Goal: Communication & Community: Answer question/provide support

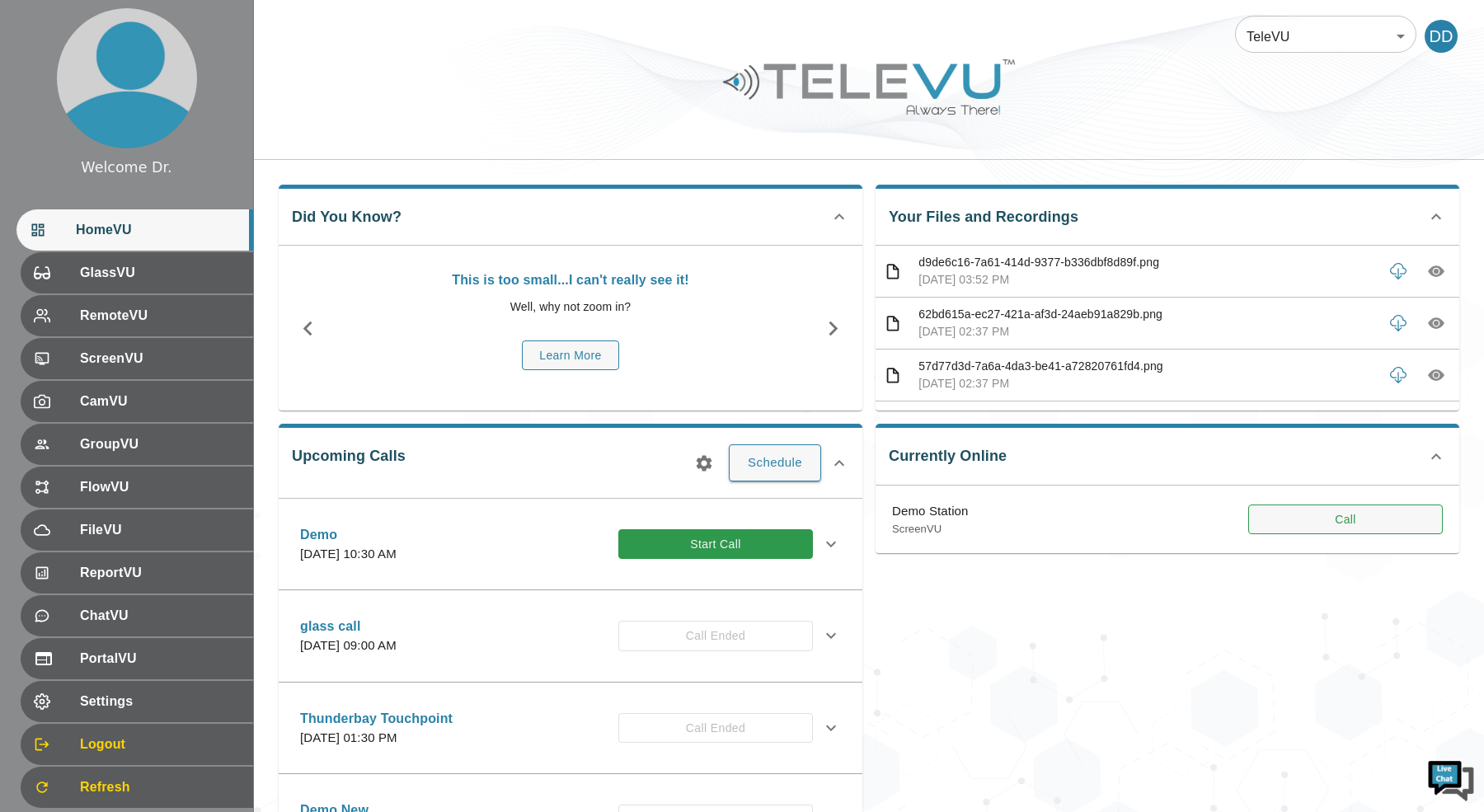
click at [1346, 529] on button "Call" at bounding box center [1345, 519] width 194 height 30
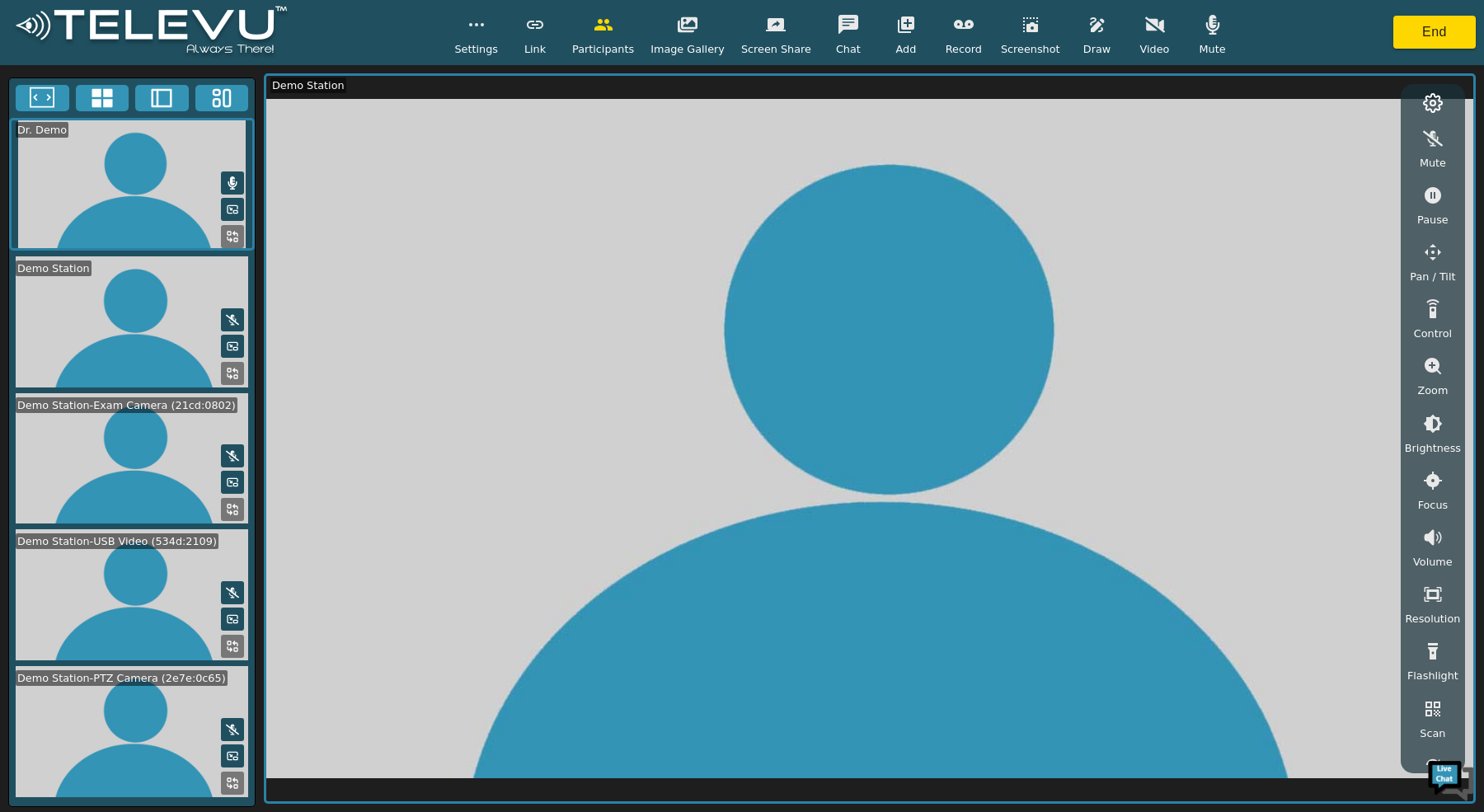
click at [107, 93] on icon at bounding box center [102, 99] width 21 height 19
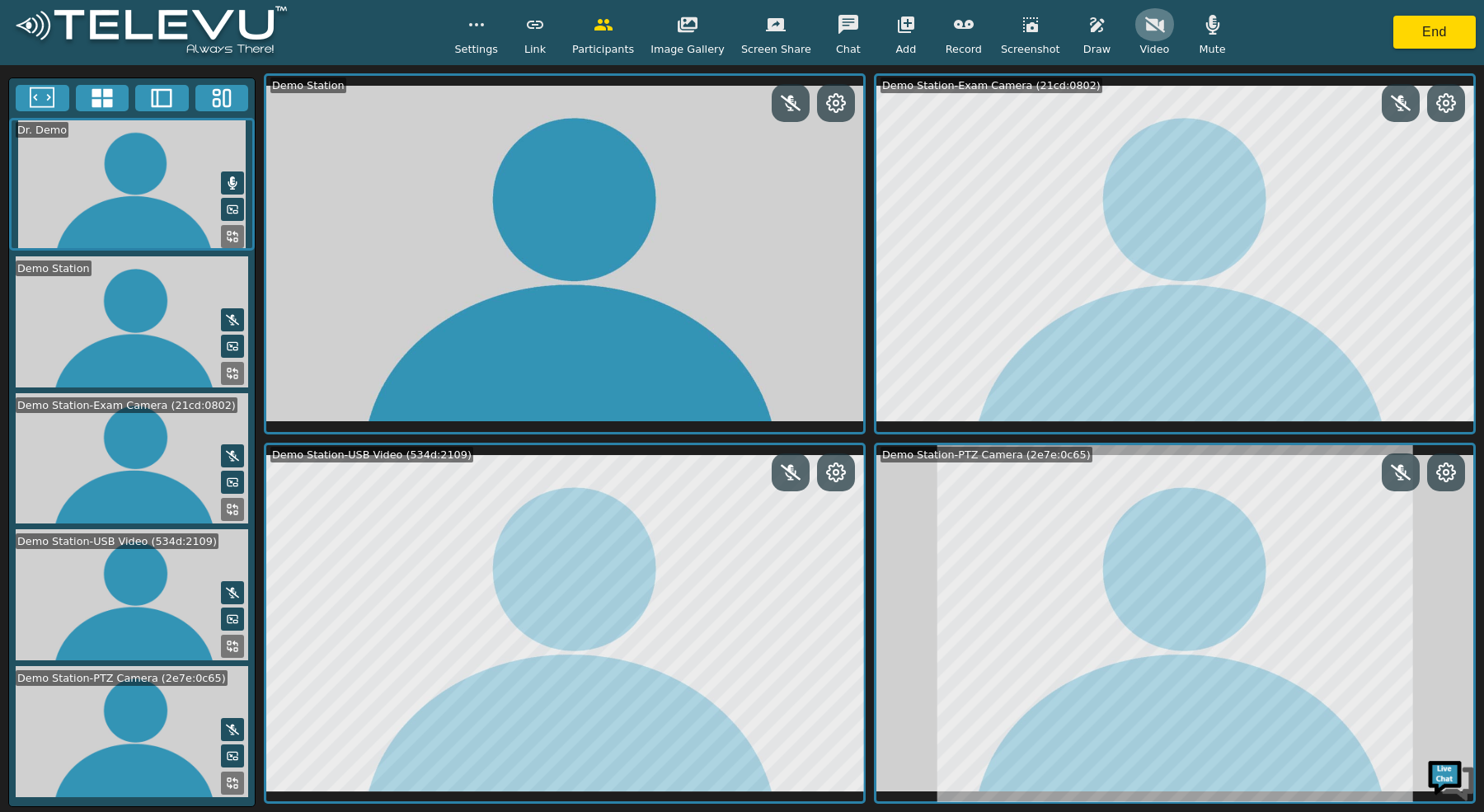
click at [1149, 35] on button "button" at bounding box center [1154, 24] width 41 height 33
click at [223, 225] on button at bounding box center [233, 236] width 23 height 23
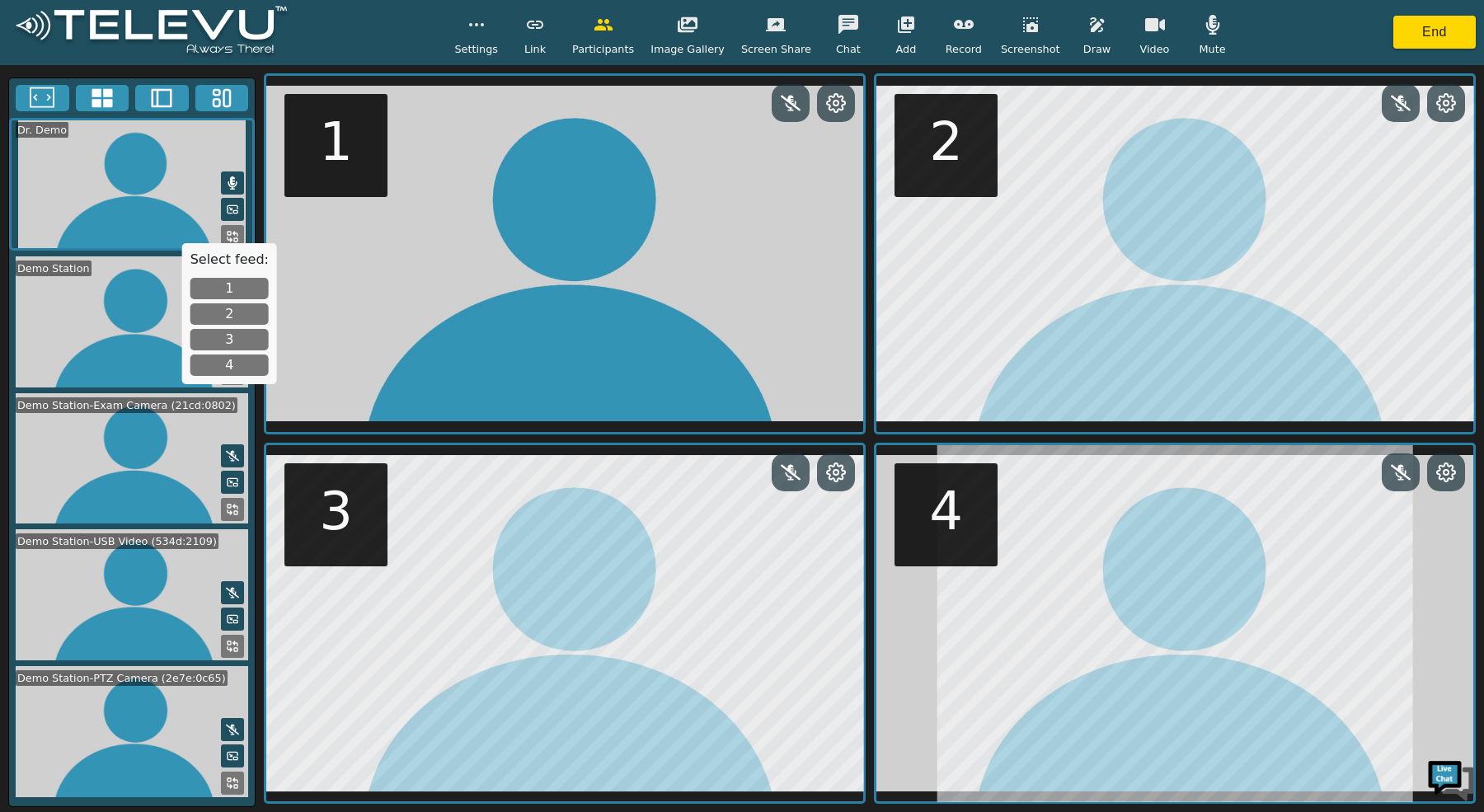
click at [246, 283] on button "1" at bounding box center [229, 288] width 78 height 22
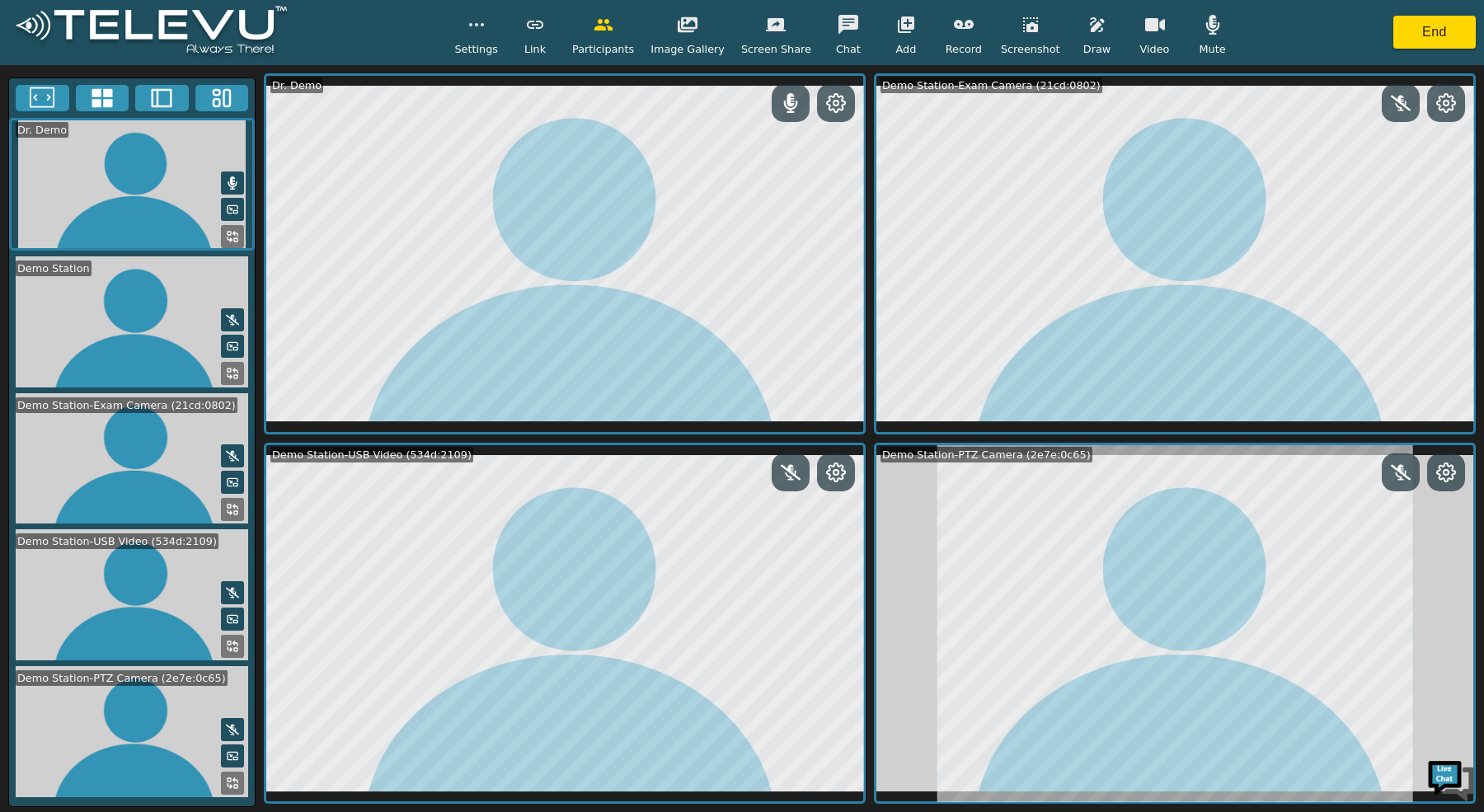
click at [1090, 26] on icon "button" at bounding box center [1097, 24] width 14 height 15
click at [1191, 102] on icon "button" at bounding box center [1200, 102] width 20 height 20
click at [837, 475] on icon at bounding box center [836, 472] width 20 height 20
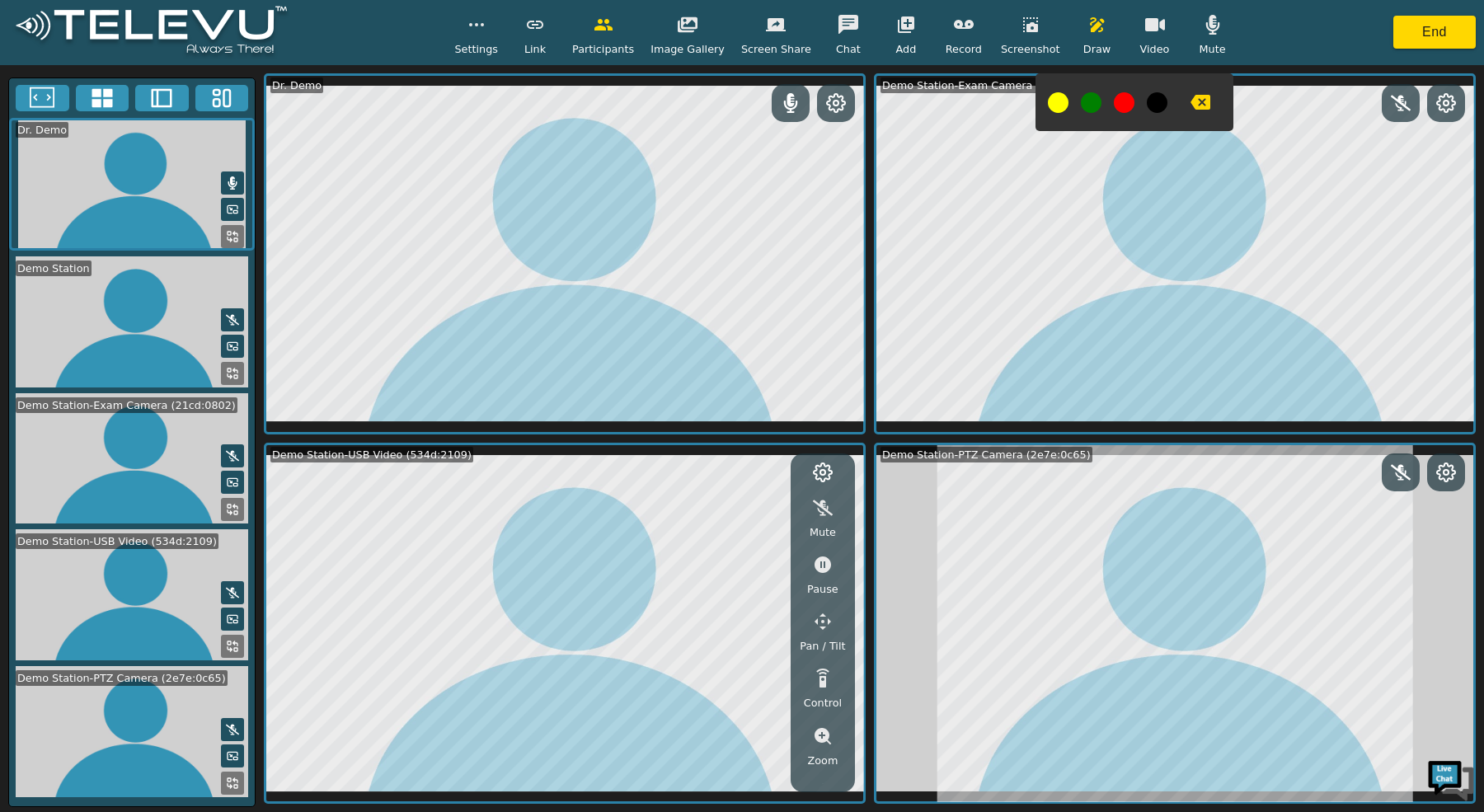
click at [828, 570] on icon "button" at bounding box center [823, 564] width 20 height 20
click at [828, 562] on icon "button" at bounding box center [822, 564] width 16 height 16
click at [1191, 98] on icon "button" at bounding box center [1200, 102] width 20 height 15
click at [1025, 37] on button "button" at bounding box center [1030, 24] width 41 height 33
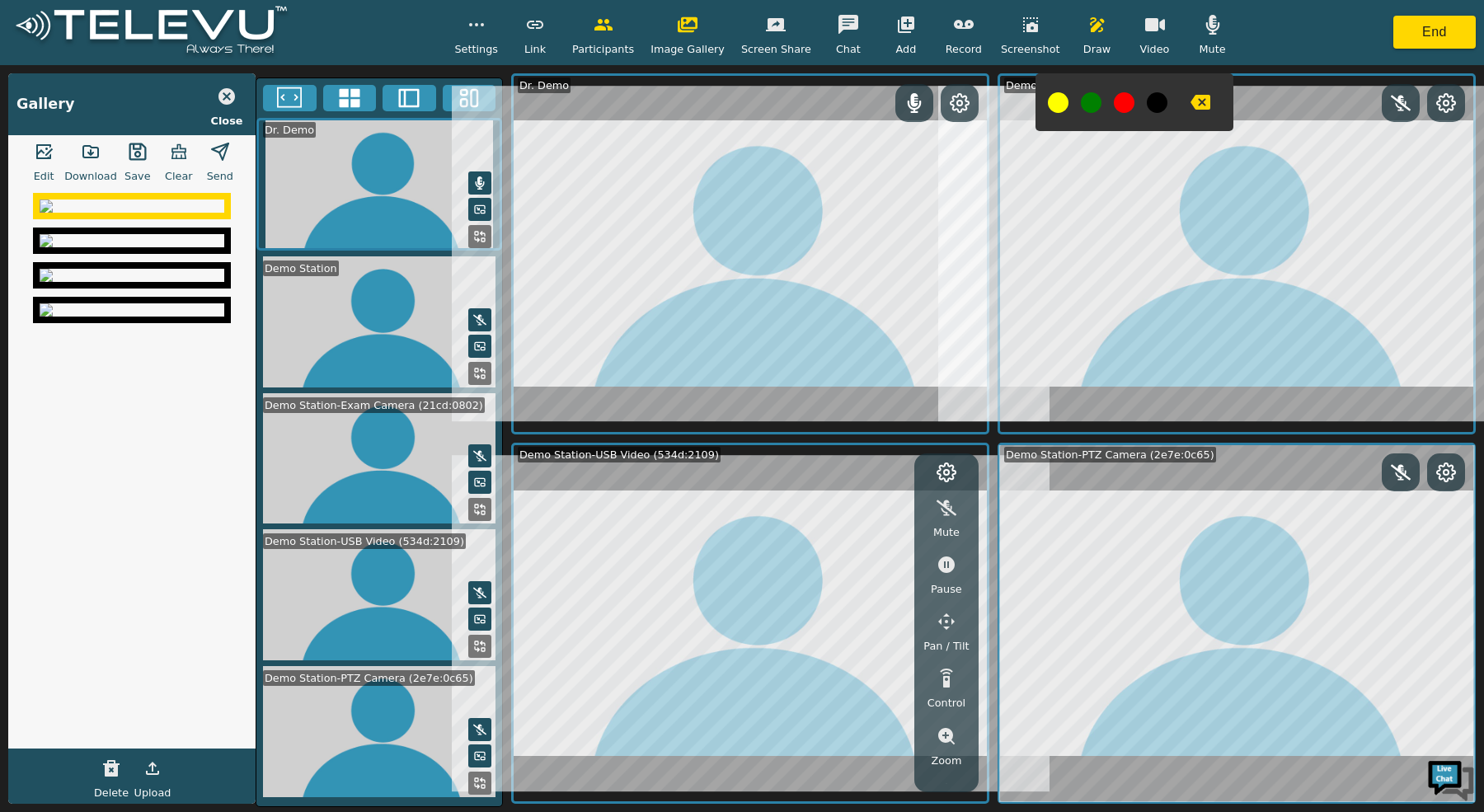
click at [98, 247] on img at bounding box center [132, 240] width 185 height 13
click at [41, 150] on icon "button" at bounding box center [43, 151] width 20 height 20
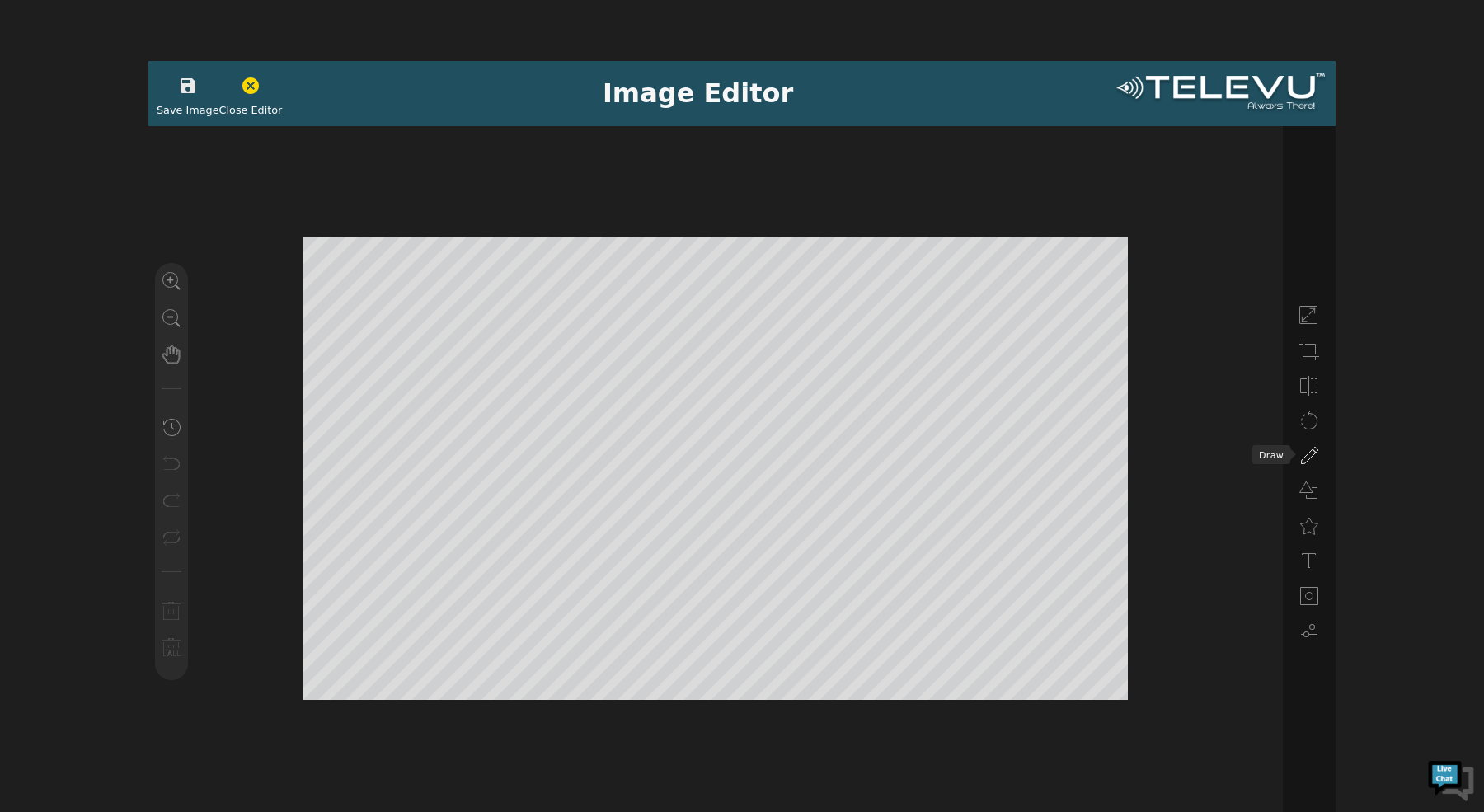
click at [1316, 456] on icon at bounding box center [1309, 455] width 20 height 20
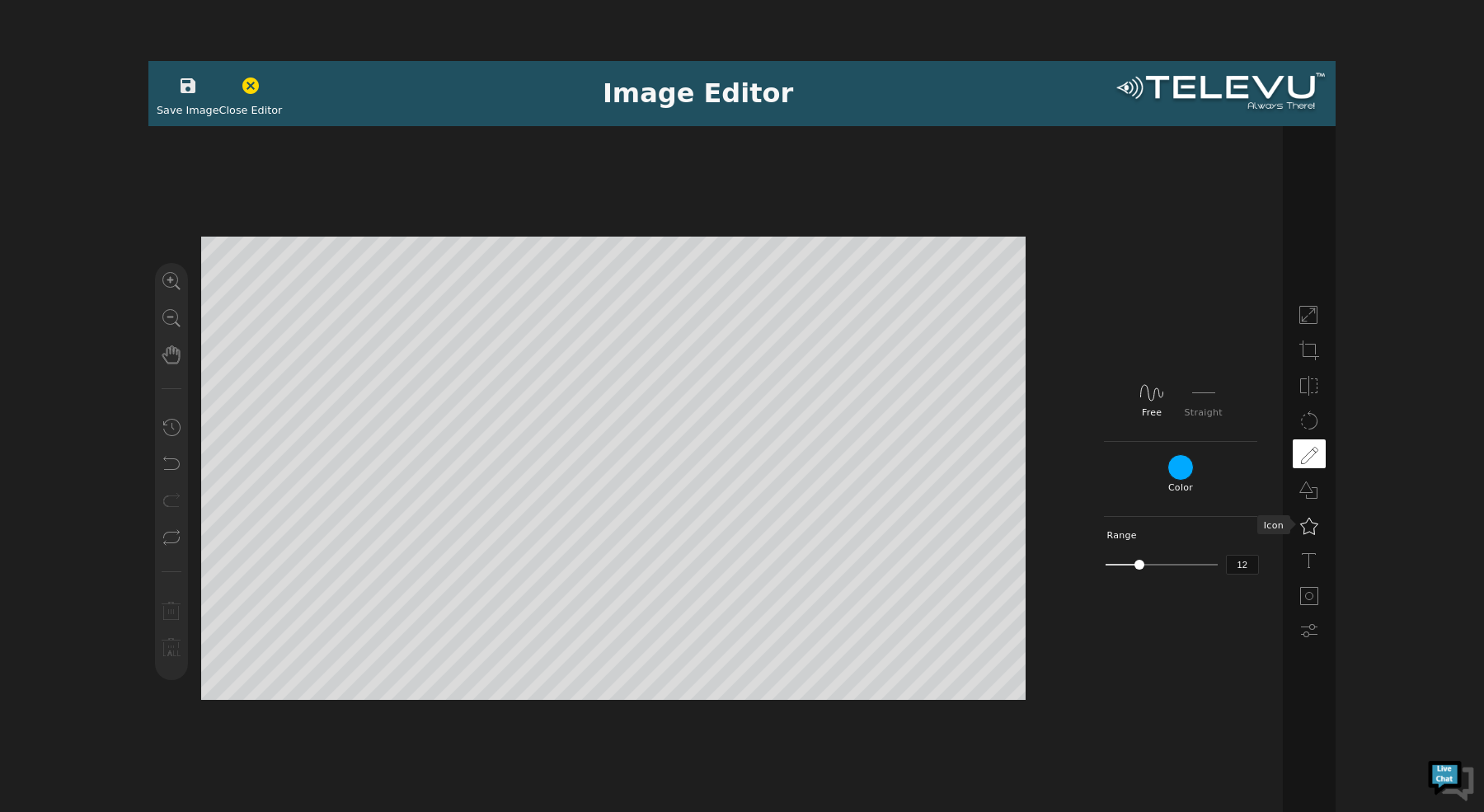
click at [1310, 532] on icon at bounding box center [1309, 526] width 20 height 20
click at [1135, 357] on icon at bounding box center [1124, 354] width 26 height 26
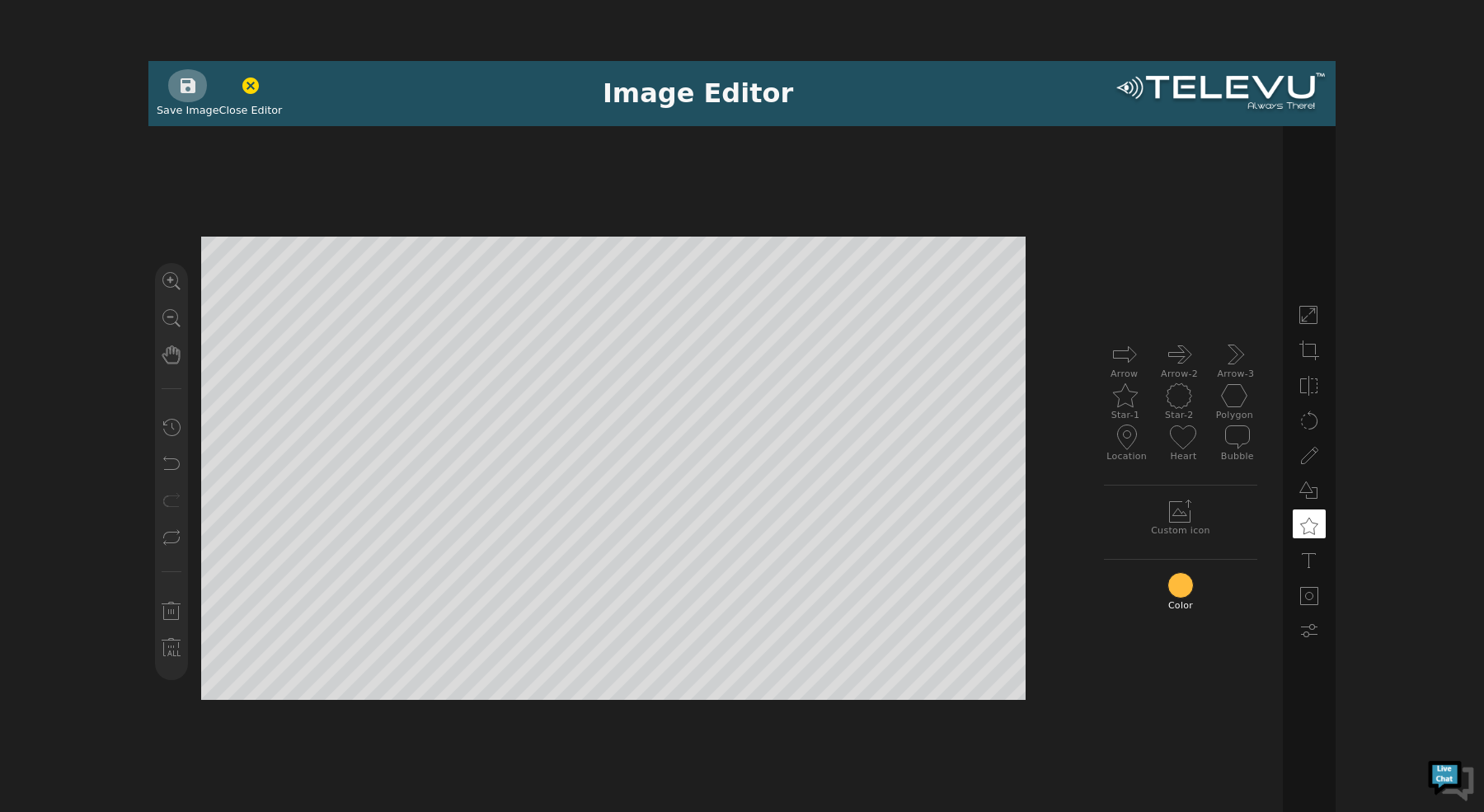
click at [186, 101] on button "button" at bounding box center [187, 86] width 41 height 33
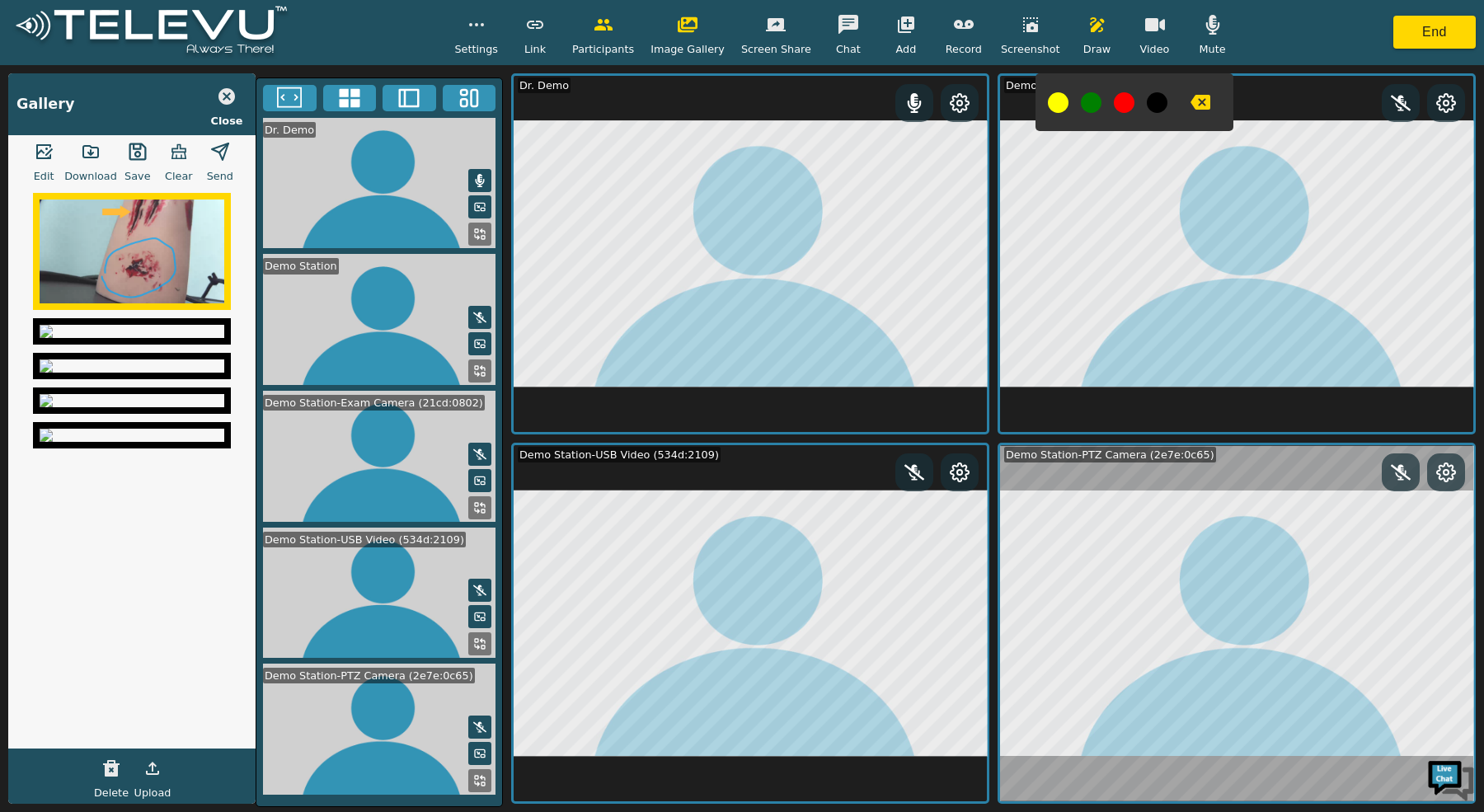
click at [225, 152] on icon "button" at bounding box center [220, 151] width 20 height 20
click at [226, 95] on icon "button" at bounding box center [227, 96] width 20 height 20
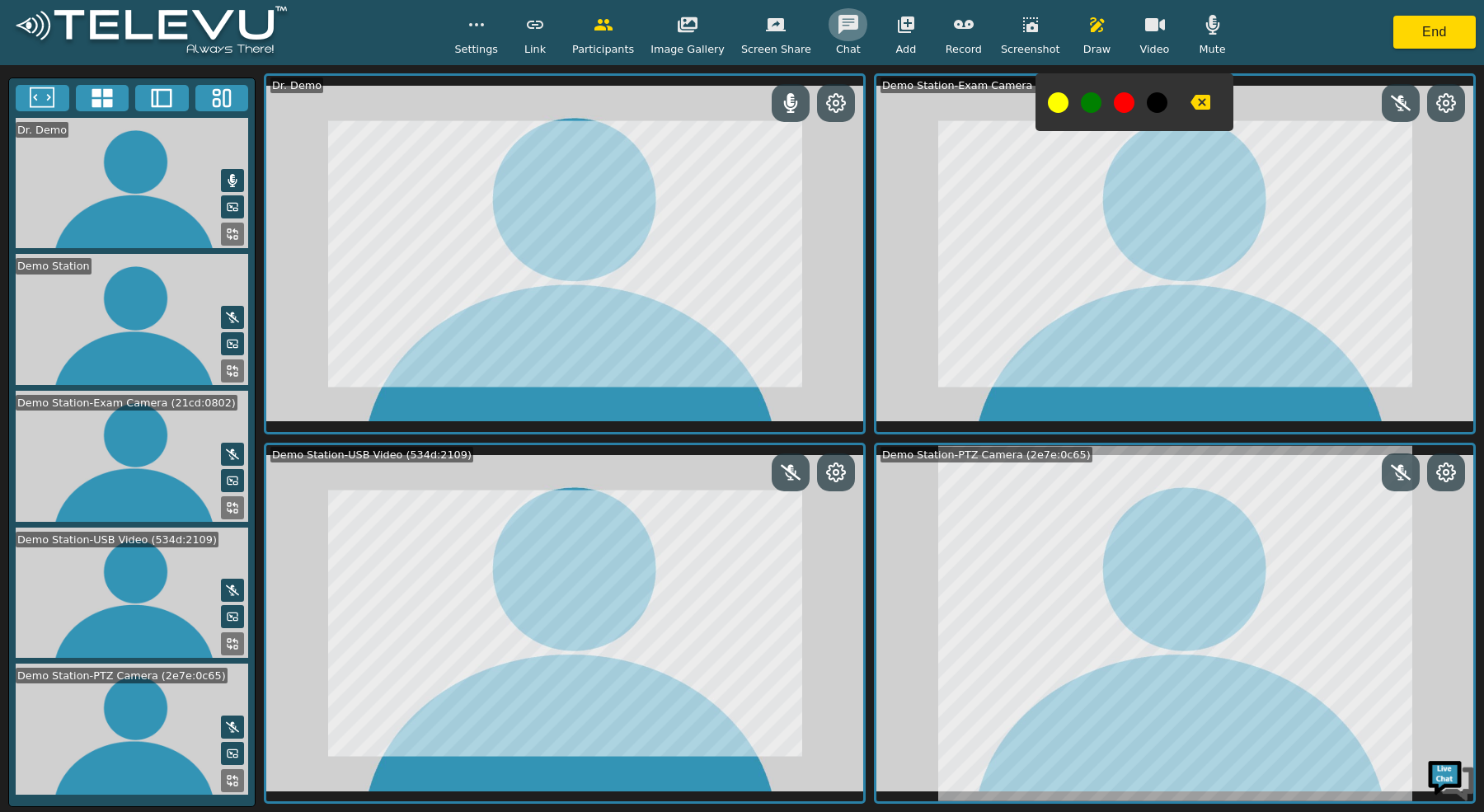
click at [849, 39] on button "button" at bounding box center [848, 24] width 41 height 33
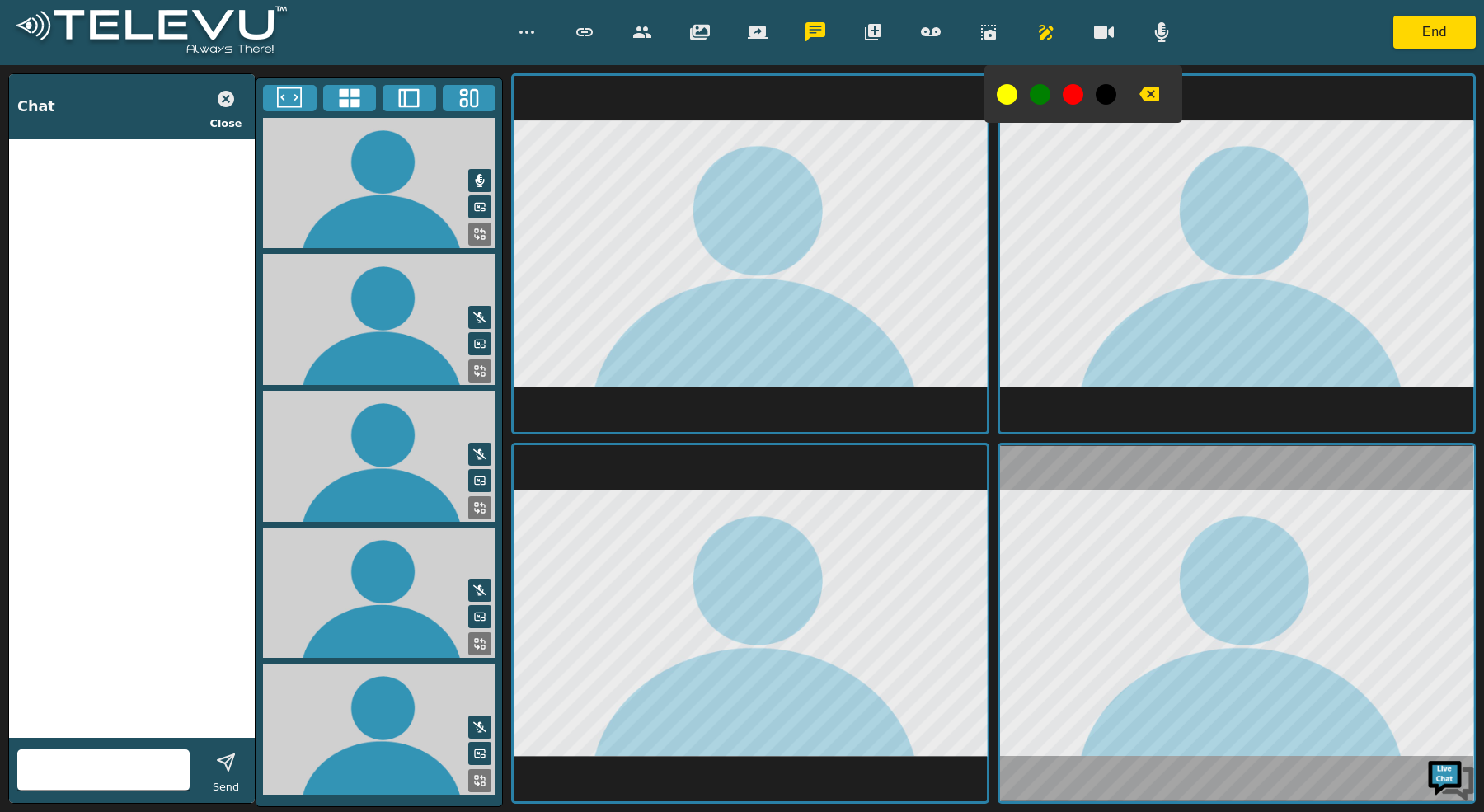
click at [827, 28] on button "button" at bounding box center [815, 32] width 41 height 33
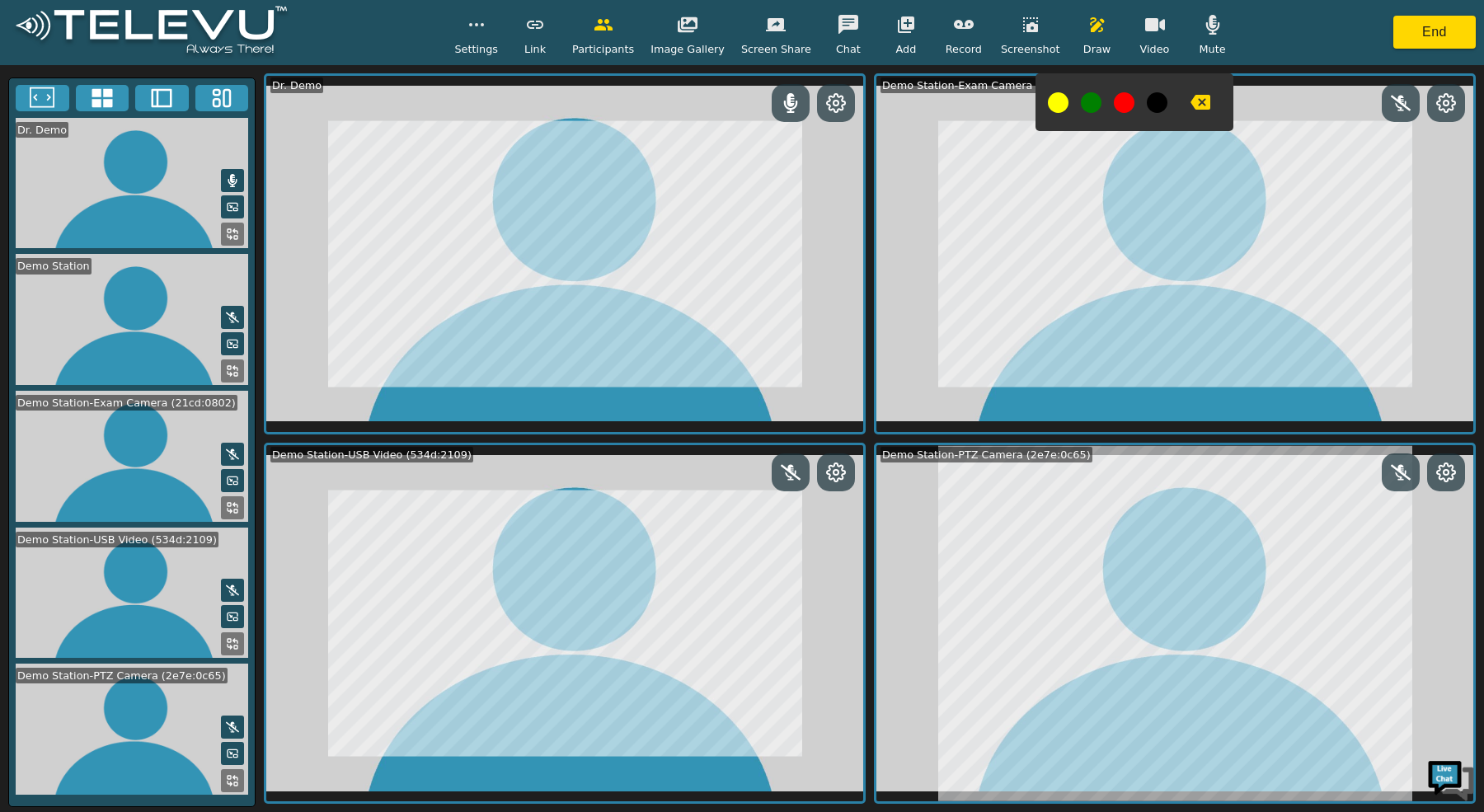
click at [973, 32] on button "button" at bounding box center [963, 24] width 41 height 33
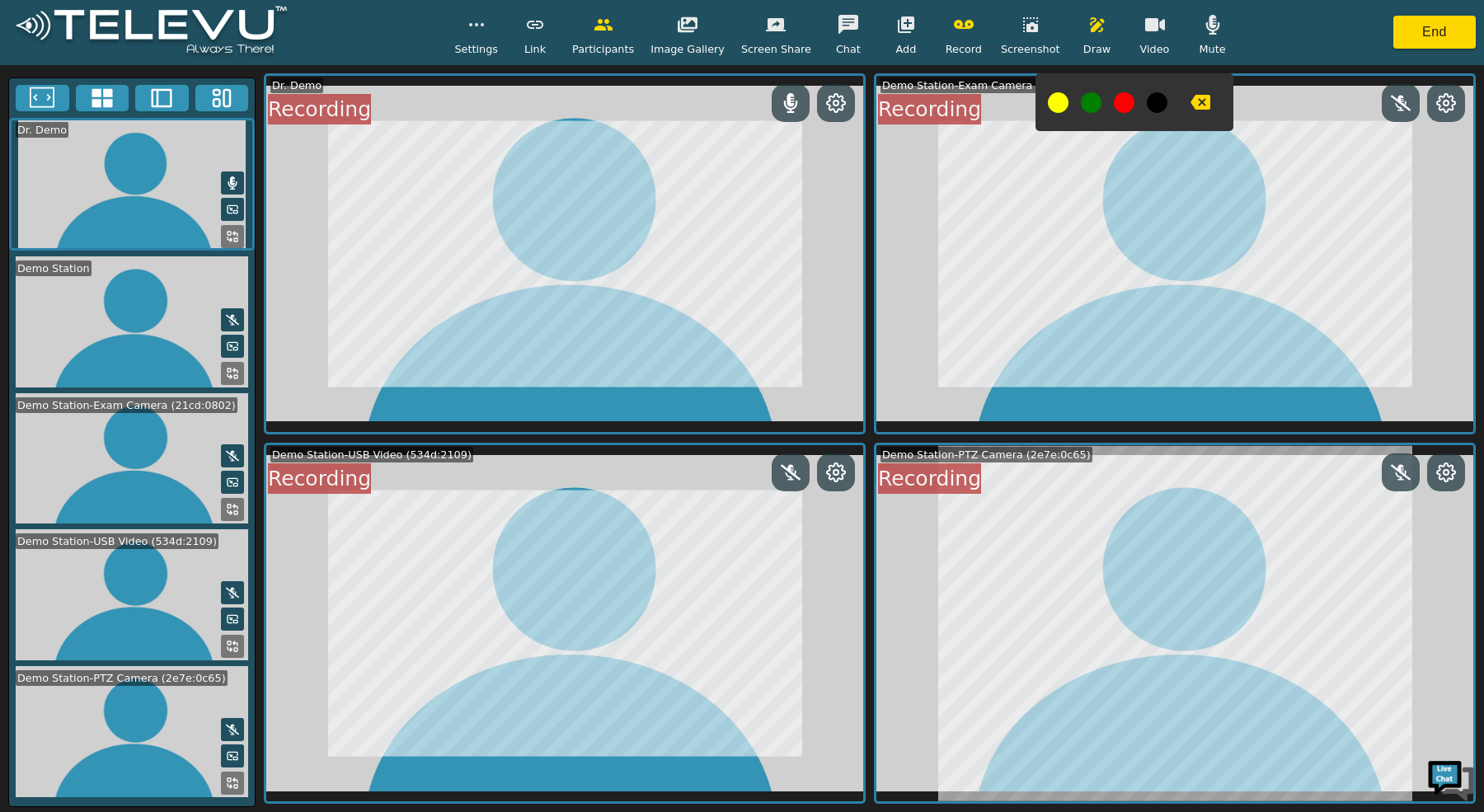
click at [973, 32] on button "button" at bounding box center [963, 24] width 41 height 33
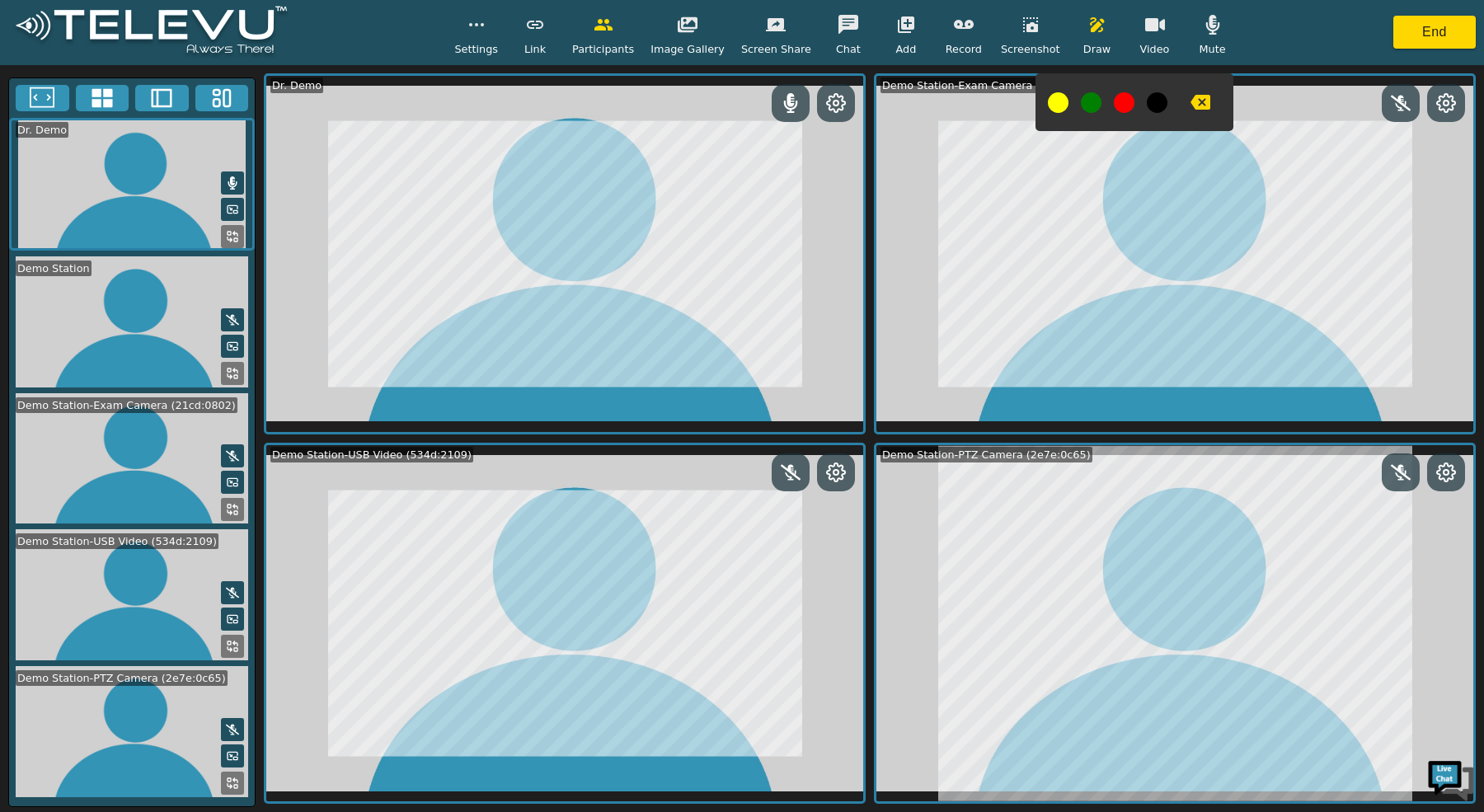
click at [842, 24] on icon "button" at bounding box center [848, 24] width 20 height 19
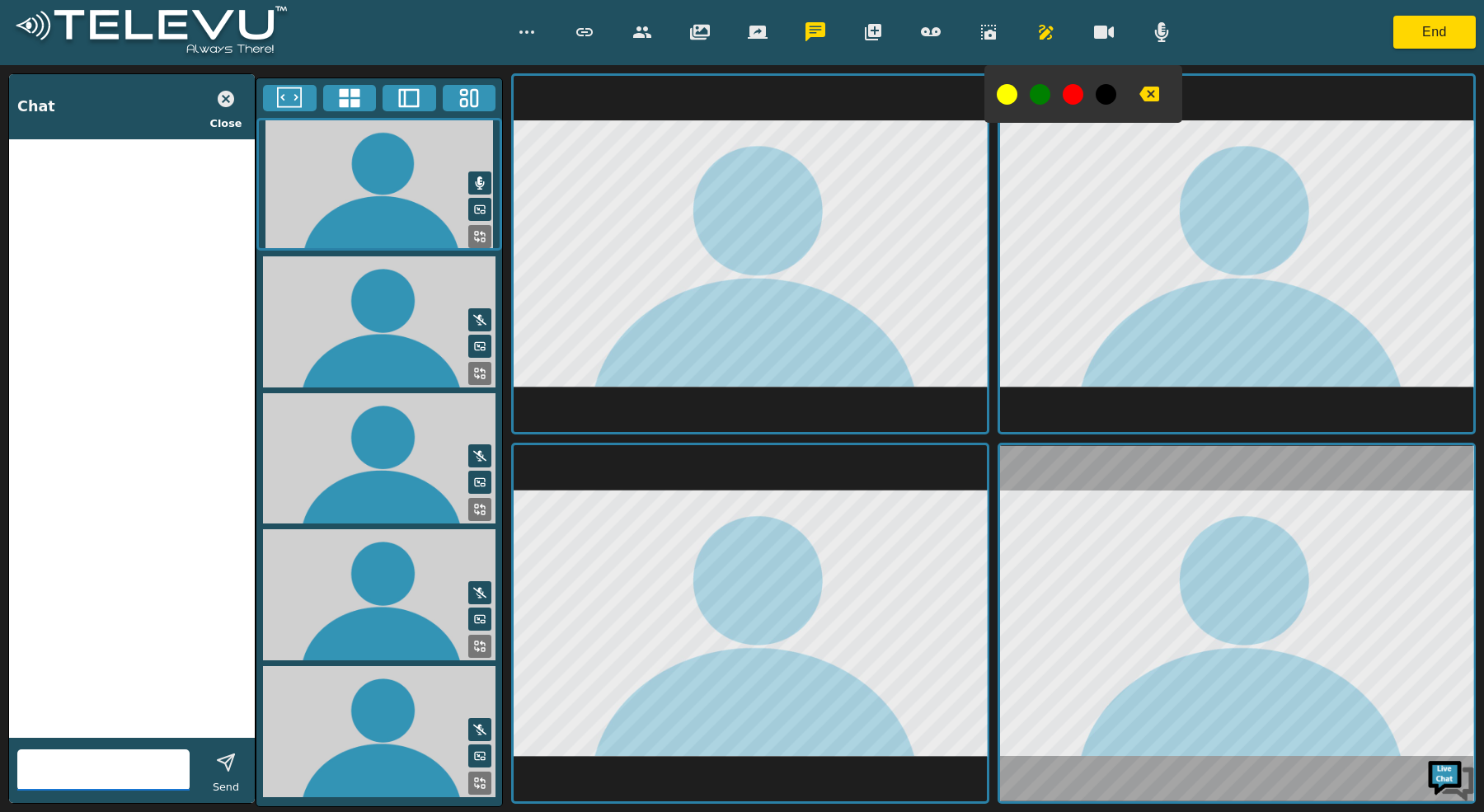
click at [141, 767] on input "text" at bounding box center [103, 769] width 173 height 26
type input "TeleVU Demo"
click at [229, 767] on polygon "button" at bounding box center [226, 762] width 16 height 16
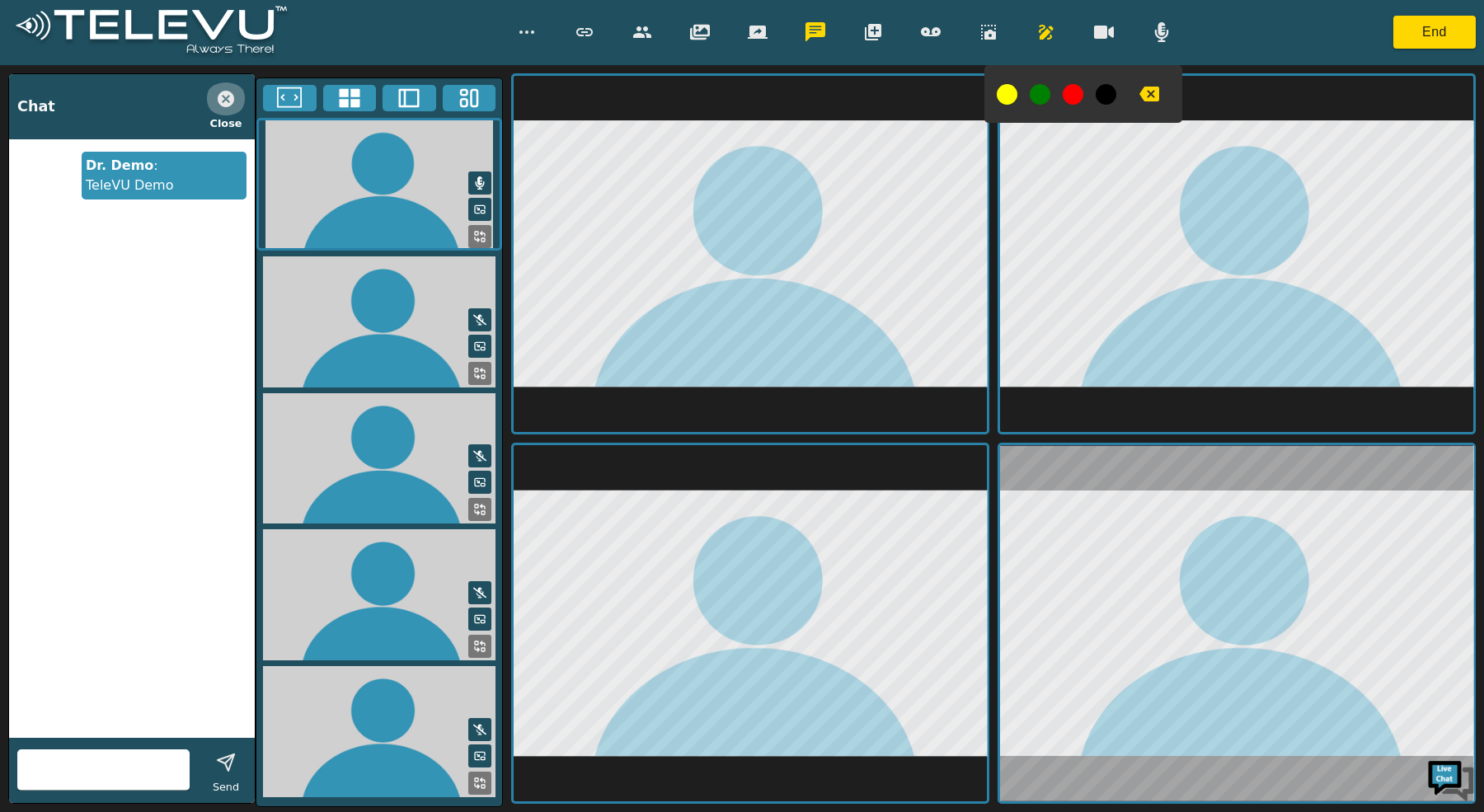
click at [242, 94] on button "button" at bounding box center [226, 99] width 41 height 33
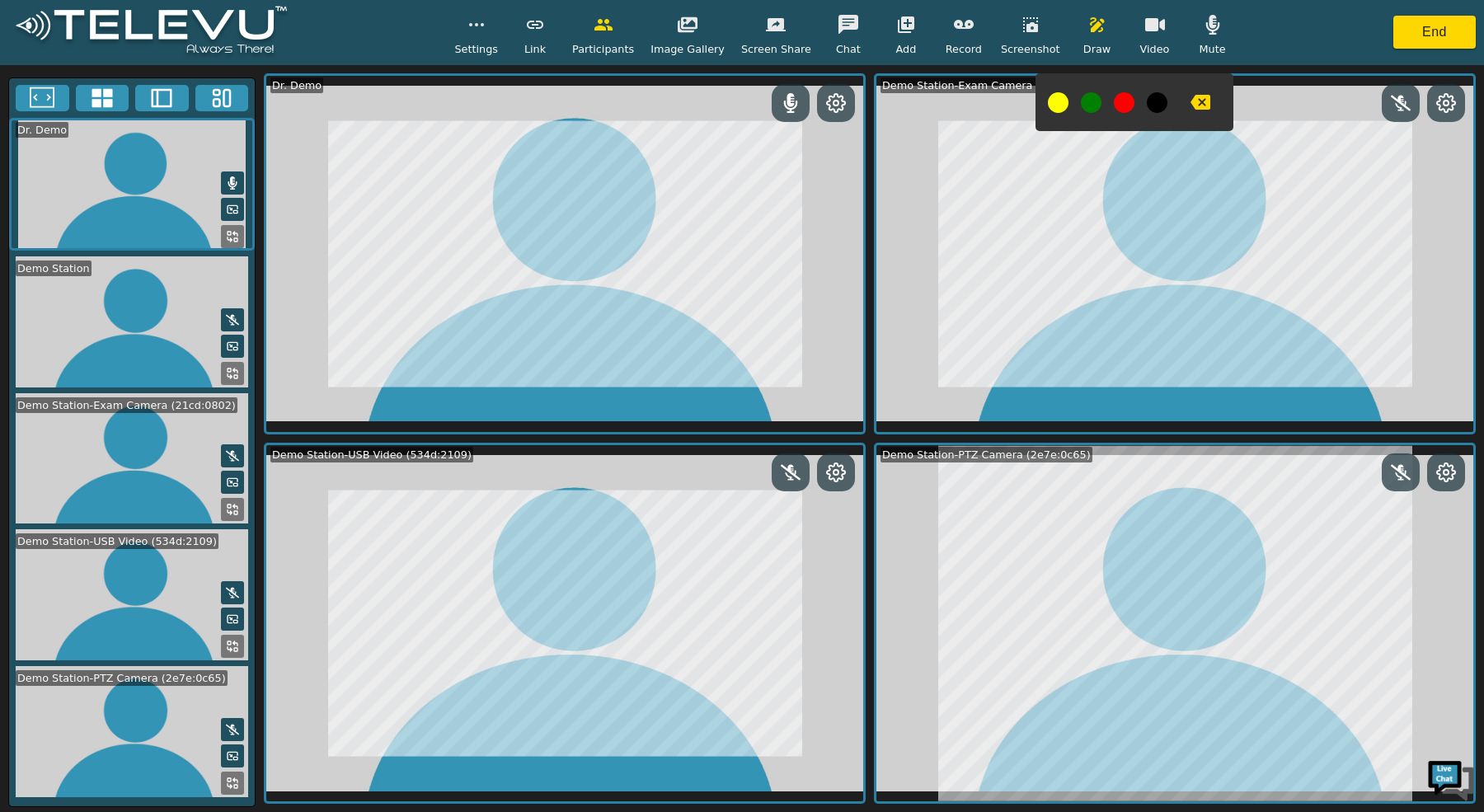
click at [1452, 474] on icon at bounding box center [1446, 472] width 18 height 18
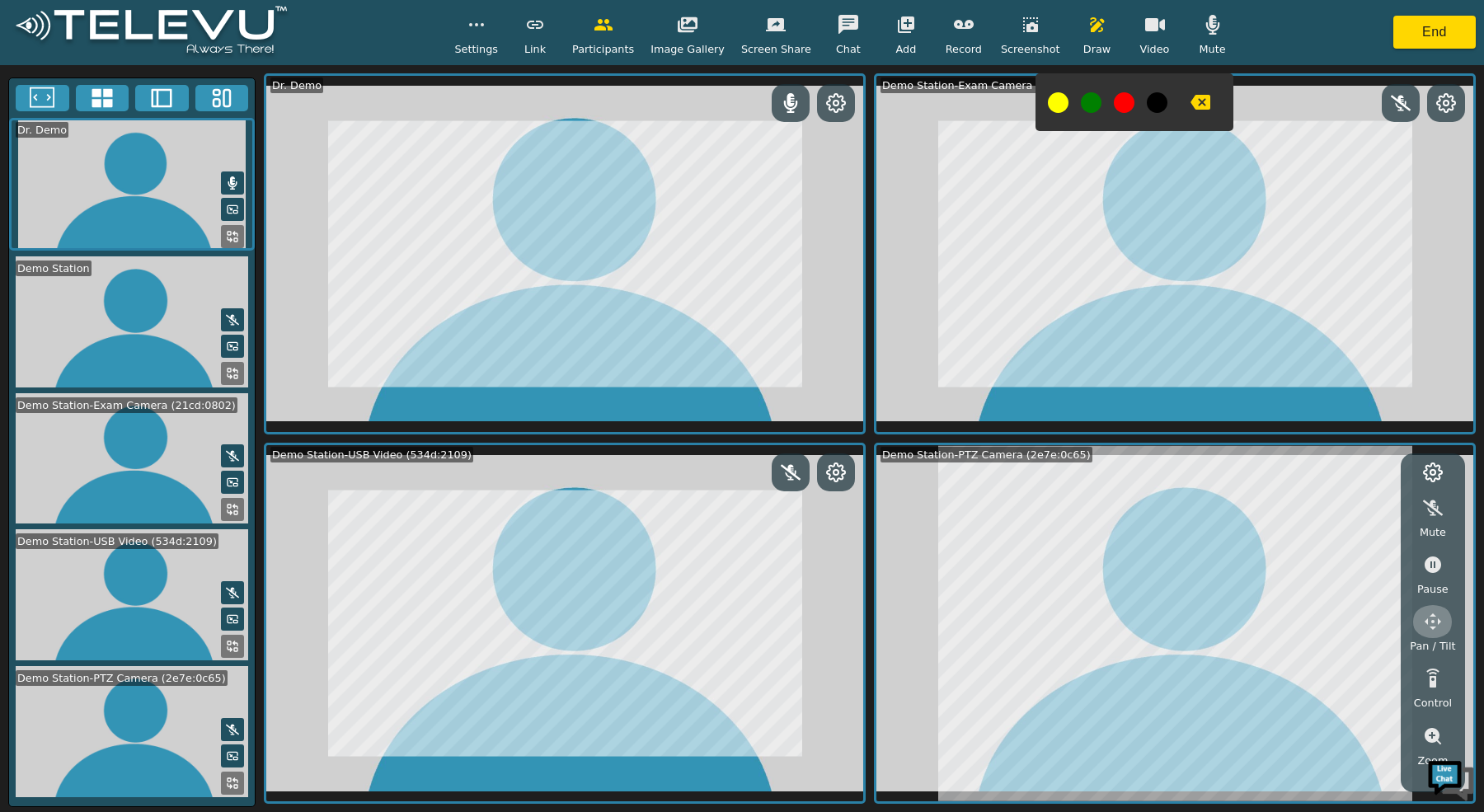
click at [1434, 616] on icon "button" at bounding box center [1432, 621] width 20 height 20
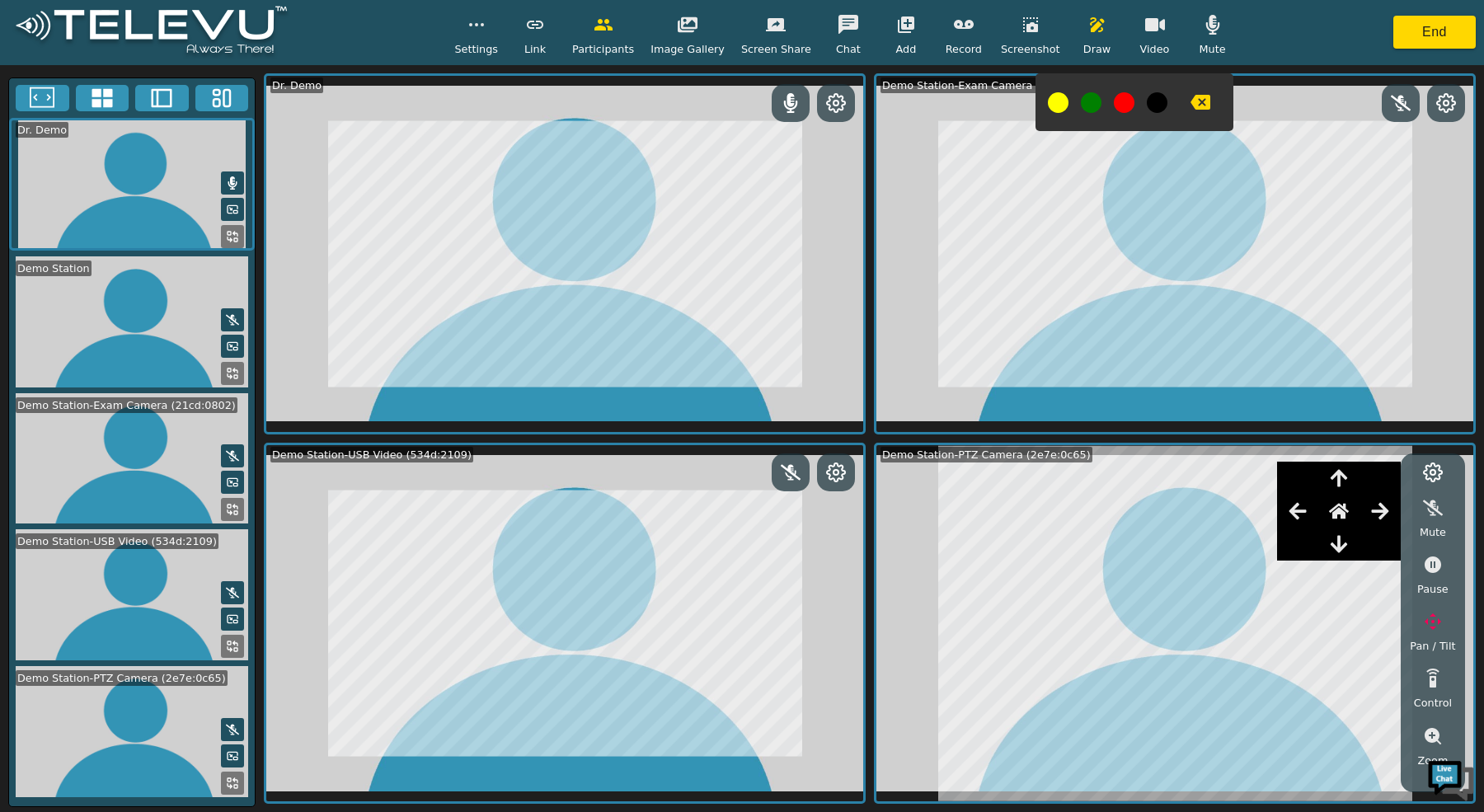
click at [1290, 489] on div at bounding box center [1297, 478] width 41 height 33
click at [1299, 518] on icon "button" at bounding box center [1297, 510] width 20 height 20
click at [1336, 545] on icon "button" at bounding box center [1338, 543] width 16 height 17
click at [1380, 519] on icon "button" at bounding box center [1380, 510] width 20 height 20
click at [1426, 748] on button "button" at bounding box center [1432, 736] width 41 height 33
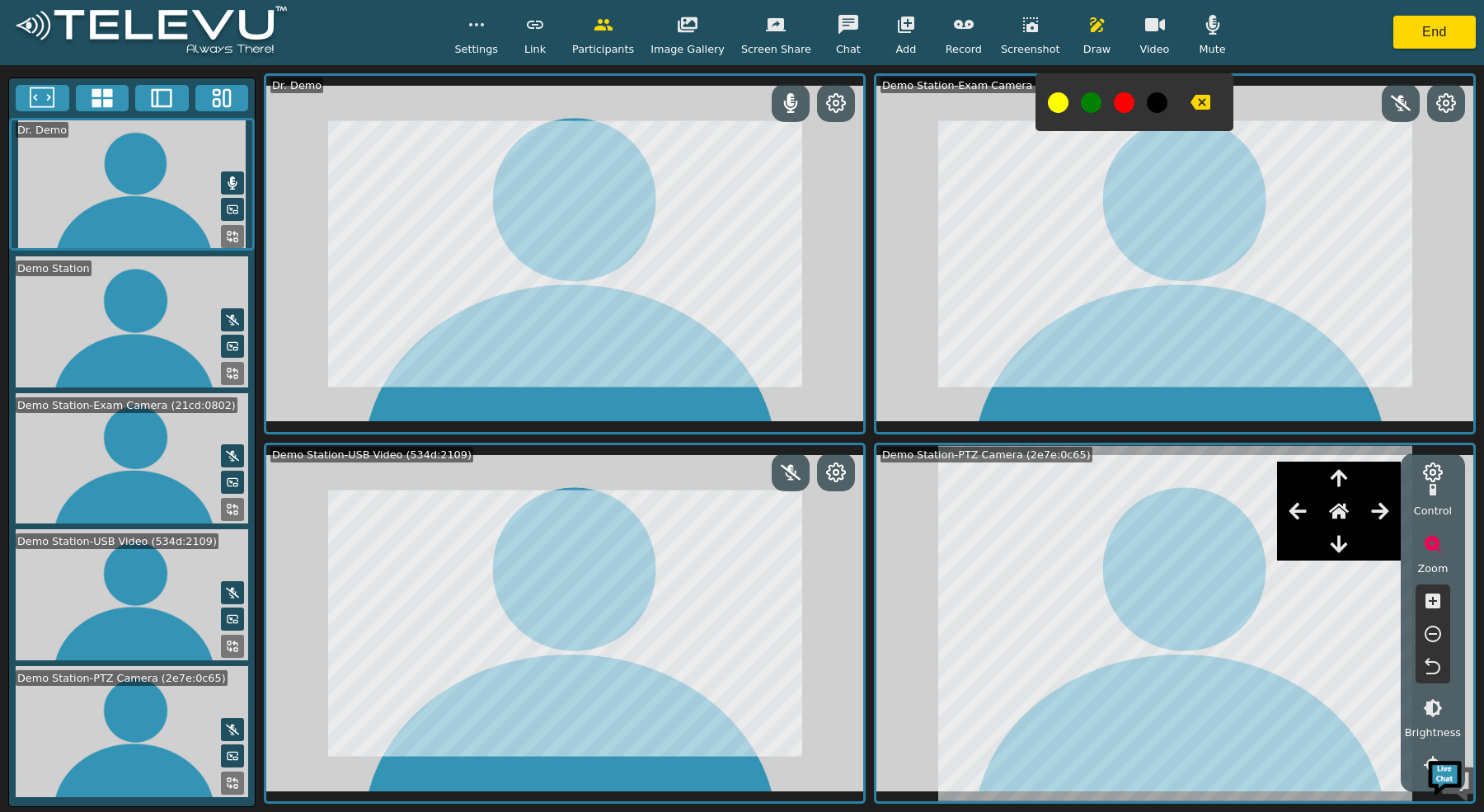
scroll to position [188, 0]
click at [1435, 598] on icon "button" at bounding box center [1432, 605] width 15 height 15
click at [1337, 541] on icon "button" at bounding box center [1338, 543] width 16 height 17
click at [908, 46] on span "Add" at bounding box center [906, 49] width 21 height 16
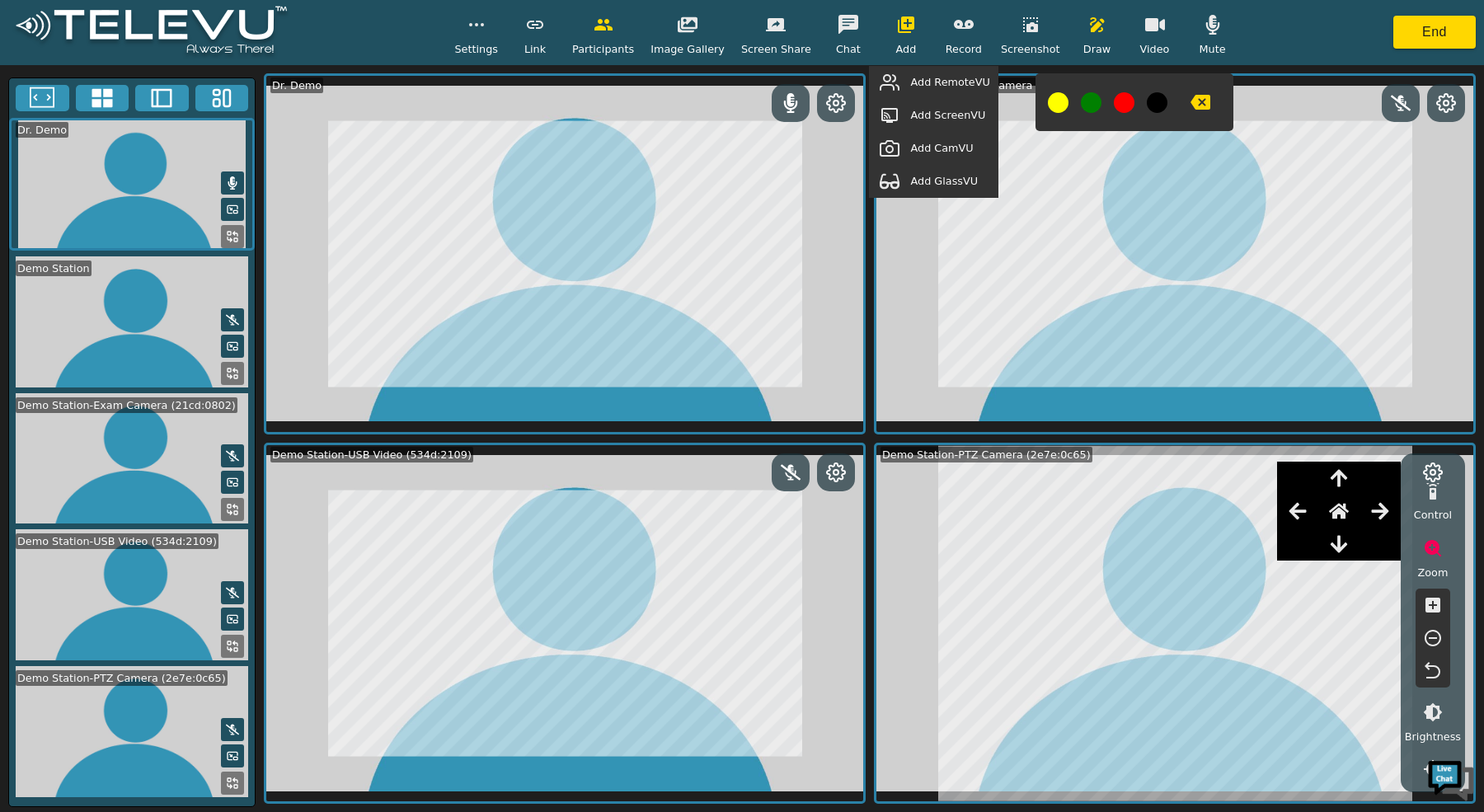
click at [934, 181] on span "Add GlassVU" at bounding box center [944, 180] width 68 height 16
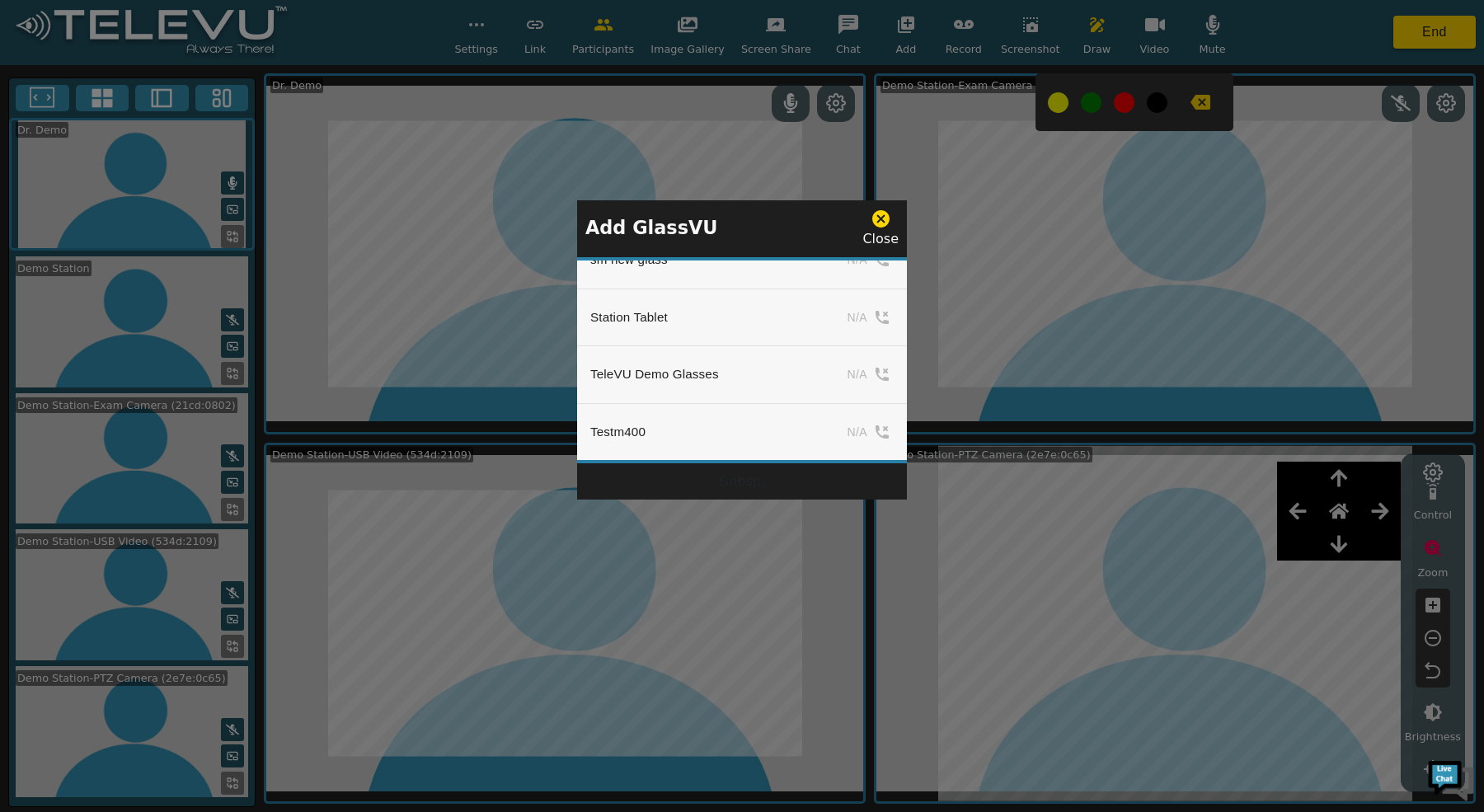
scroll to position [1834, 0]
click at [881, 224] on icon at bounding box center [881, 219] width 17 height 17
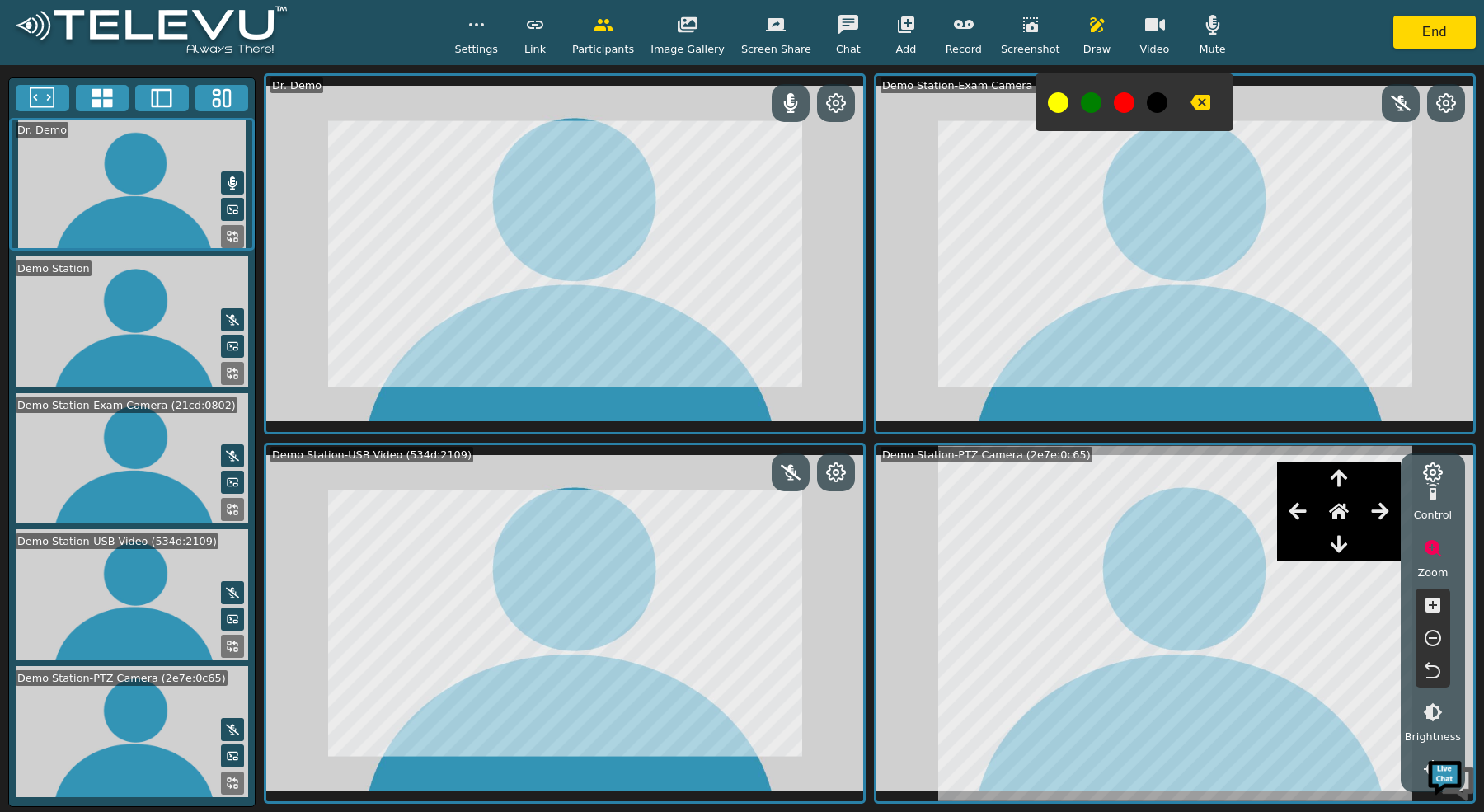
click at [155, 102] on icon at bounding box center [161, 98] width 24 height 24
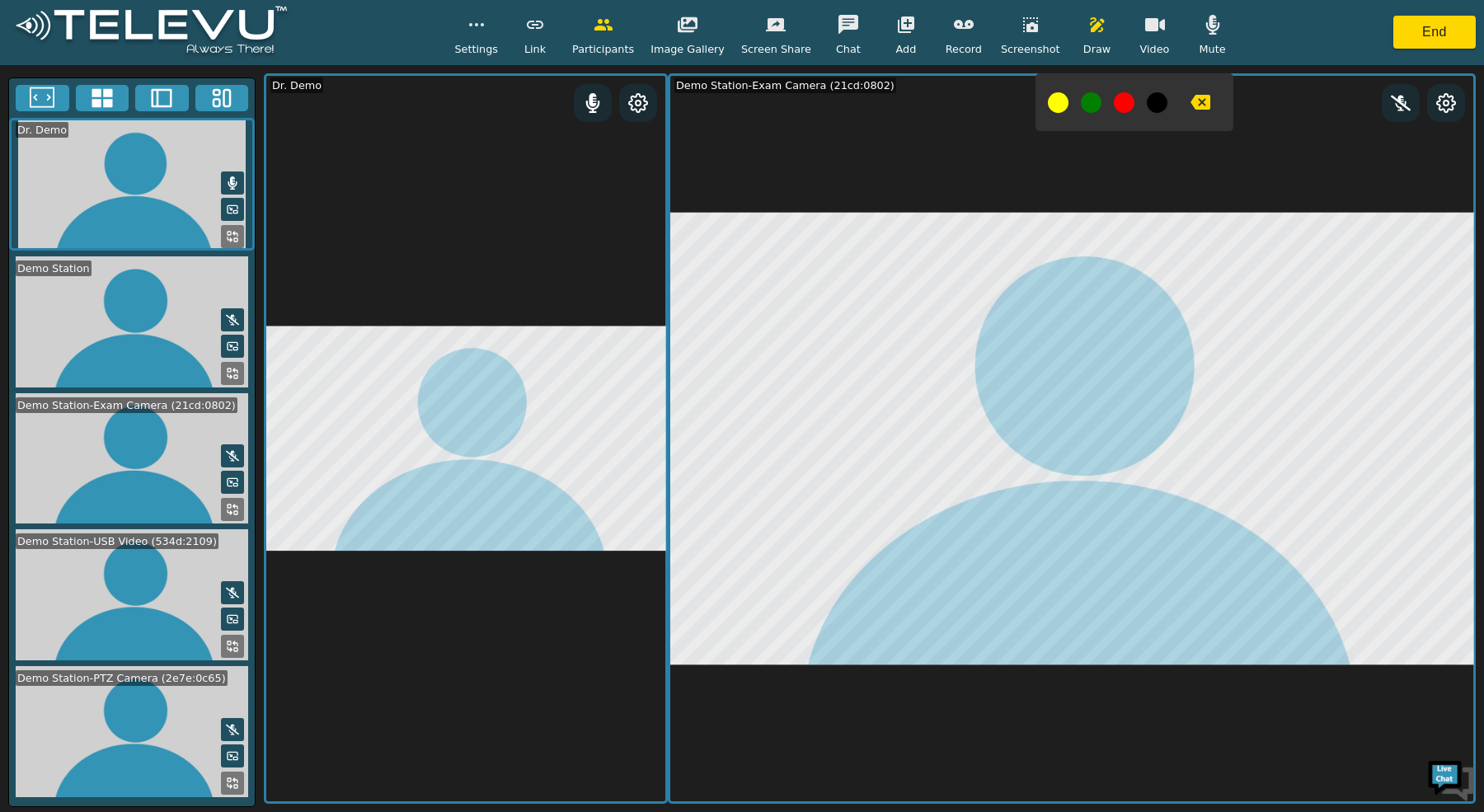
click at [229, 776] on icon at bounding box center [232, 783] width 13 height 13
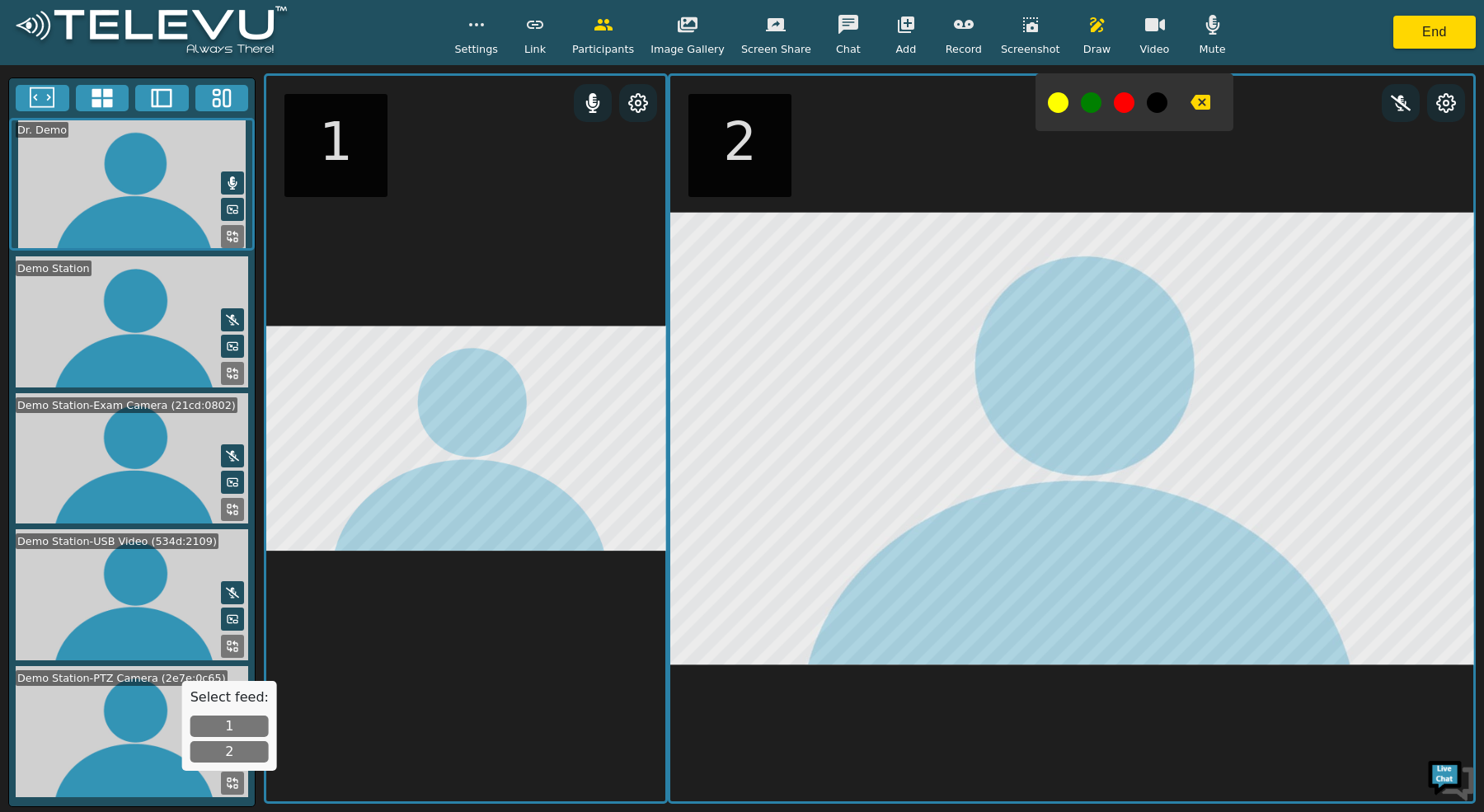
click at [243, 724] on button "1" at bounding box center [229, 725] width 78 height 22
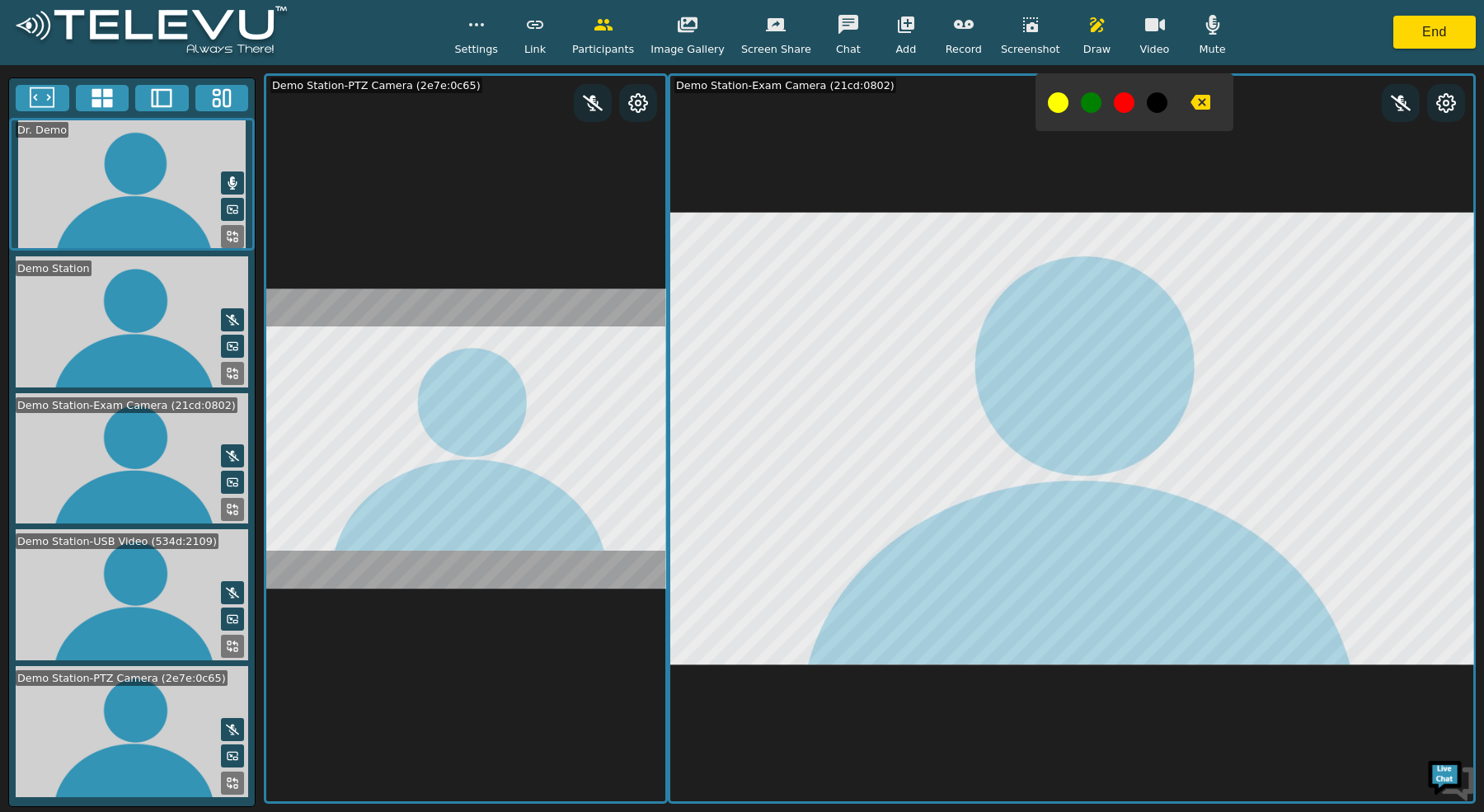
click at [226, 787] on icon at bounding box center [232, 783] width 13 height 13
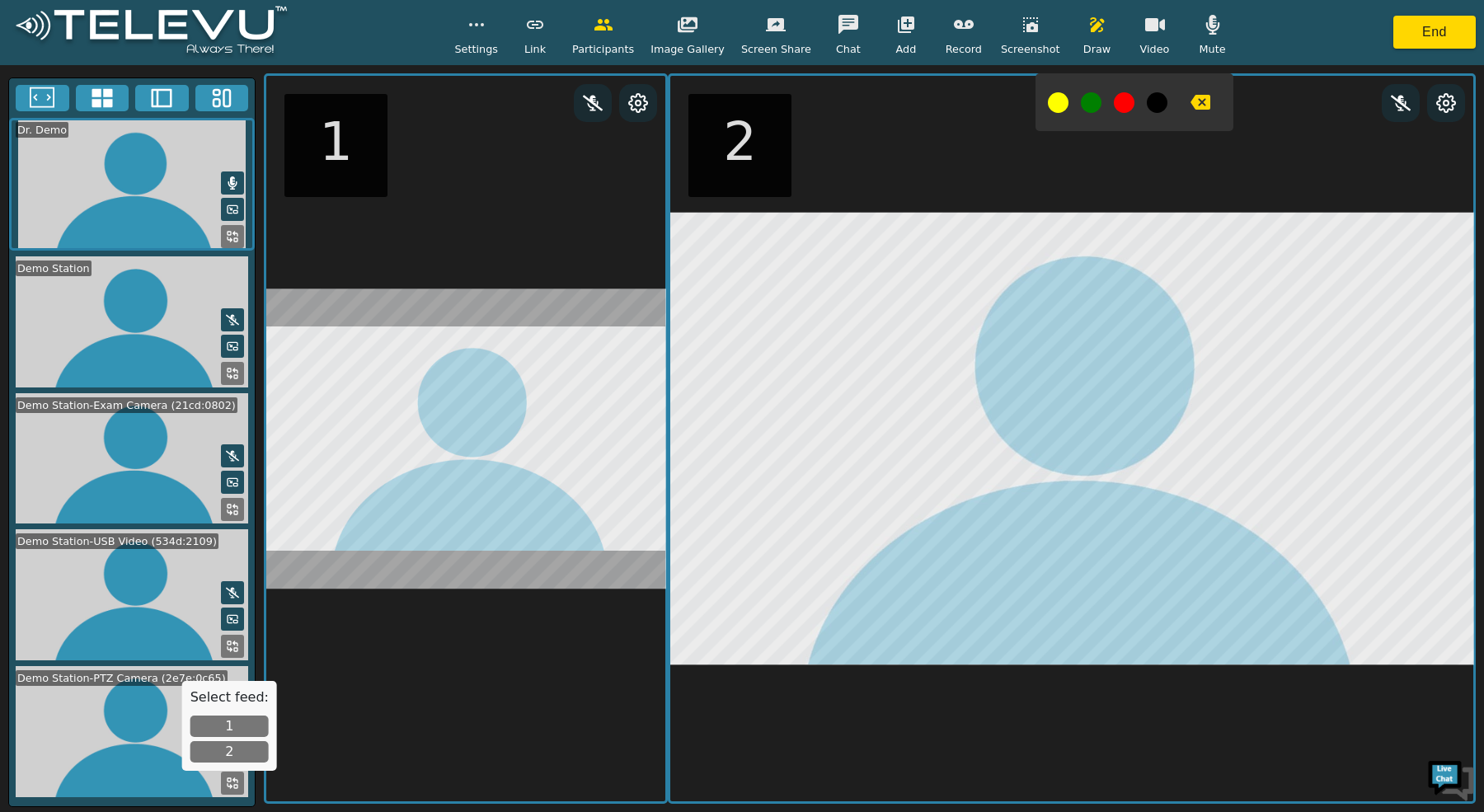
click at [224, 747] on button "2" at bounding box center [229, 751] width 78 height 22
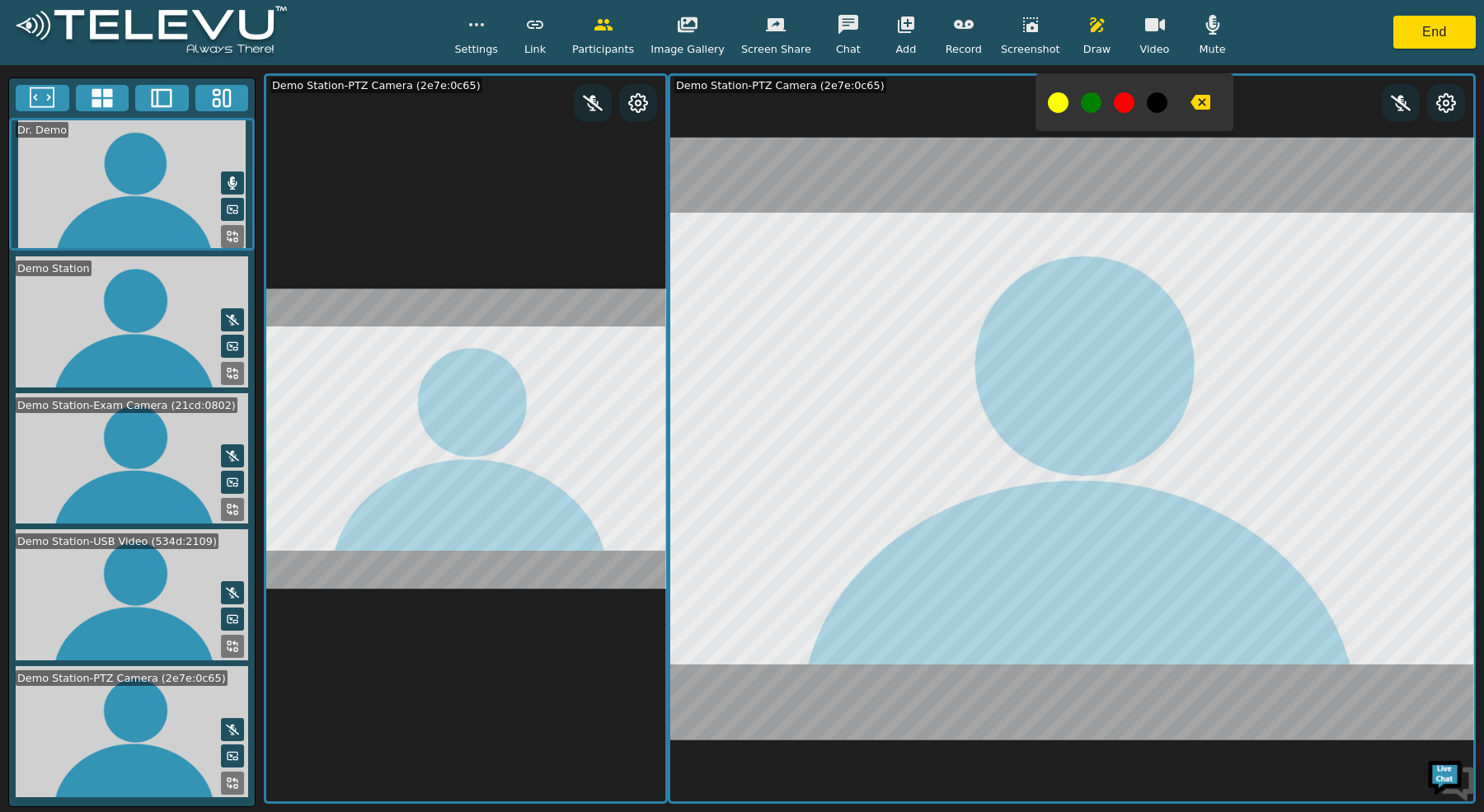
click at [226, 502] on icon at bounding box center [232, 508] width 13 height 13
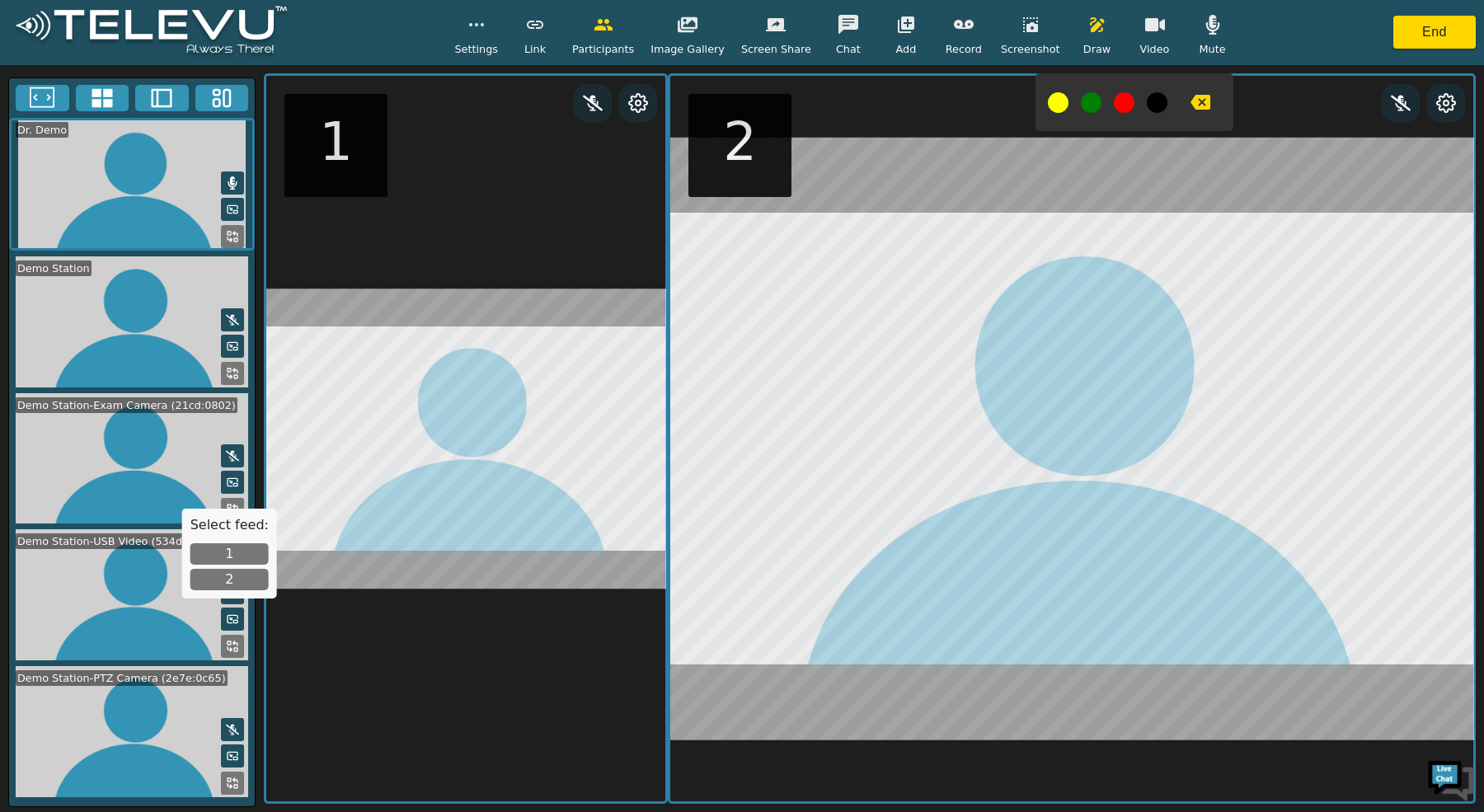
click at [217, 553] on button "1" at bounding box center [229, 553] width 78 height 22
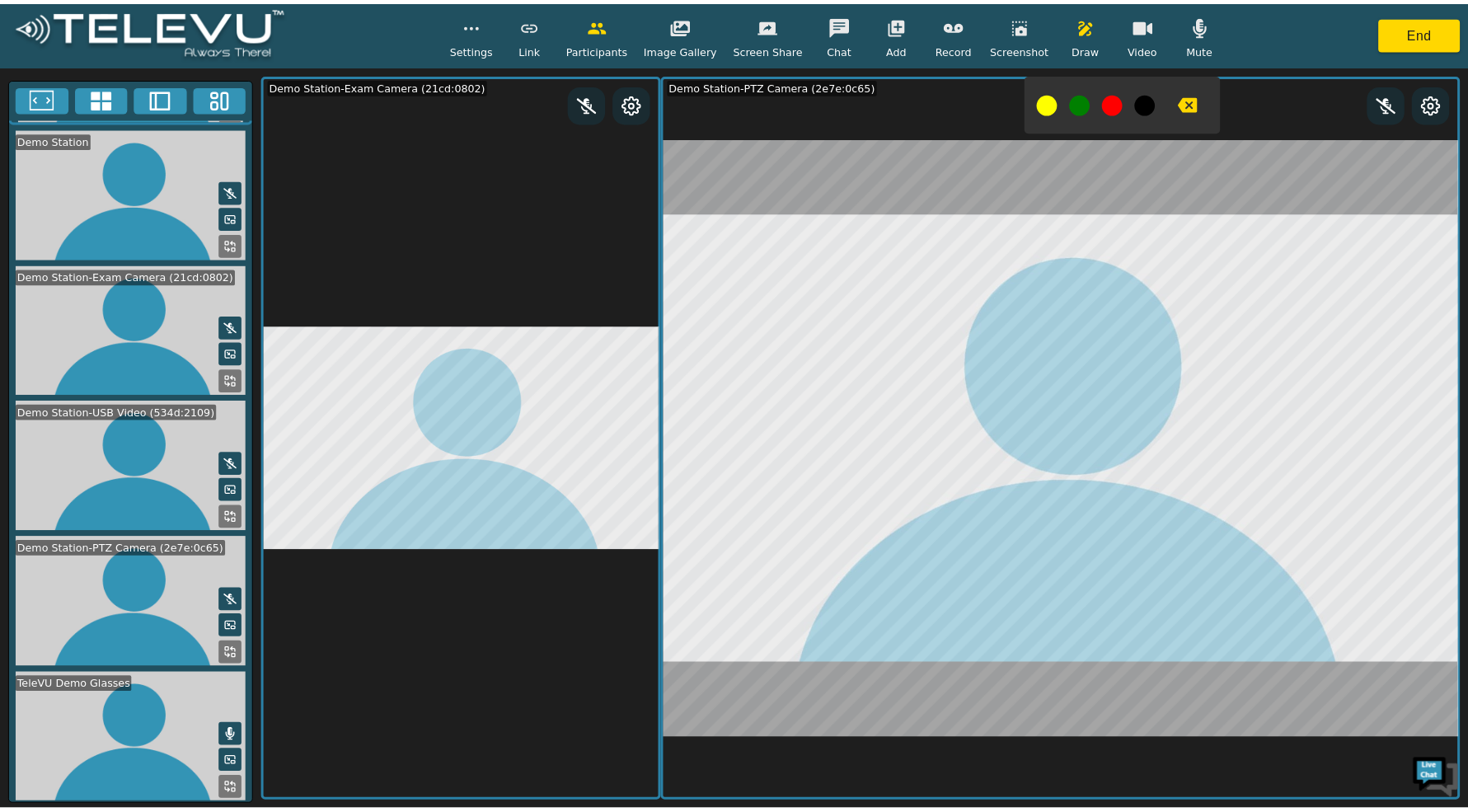
scroll to position [0, 0]
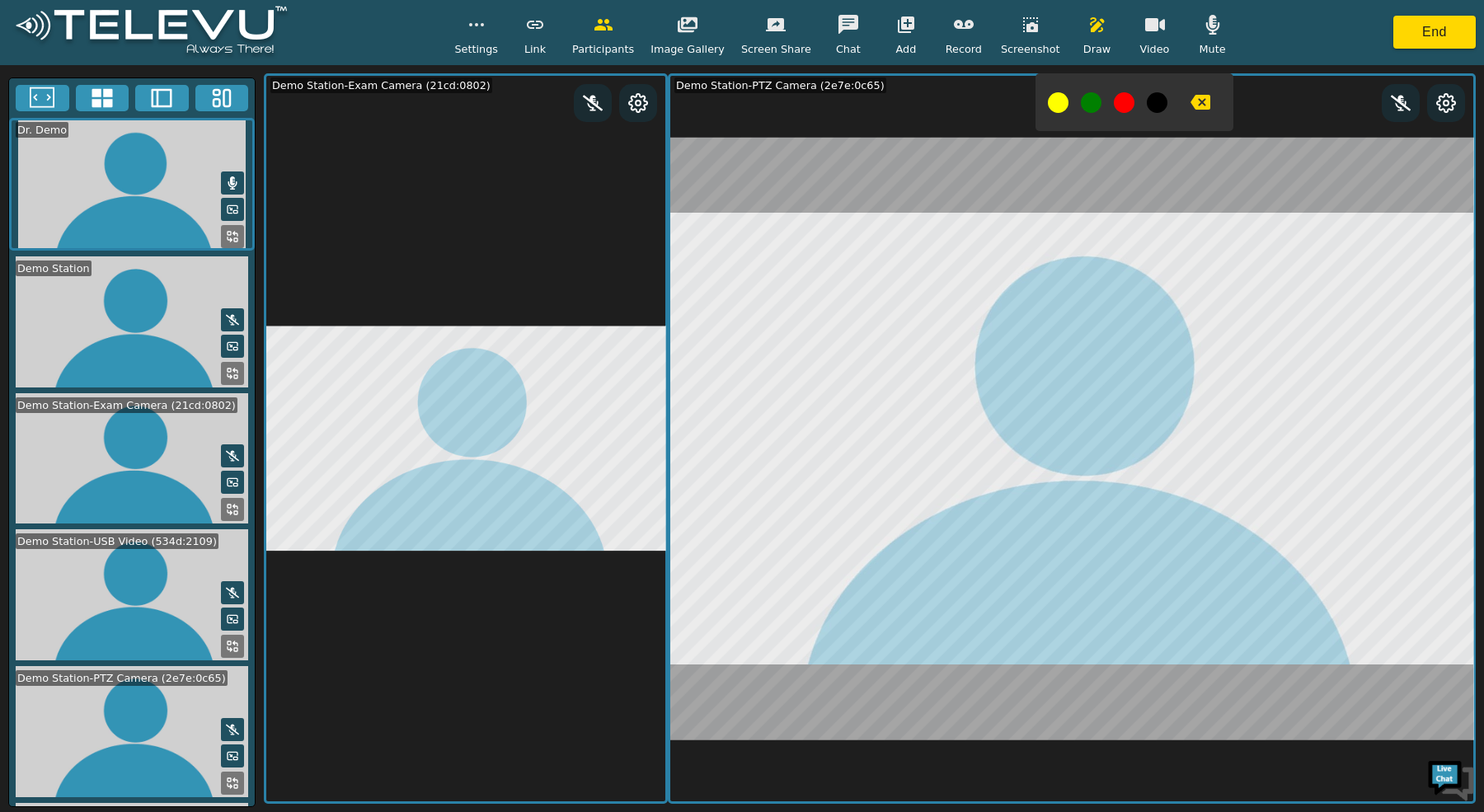
click at [220, 86] on icon at bounding box center [221, 98] width 24 height 24
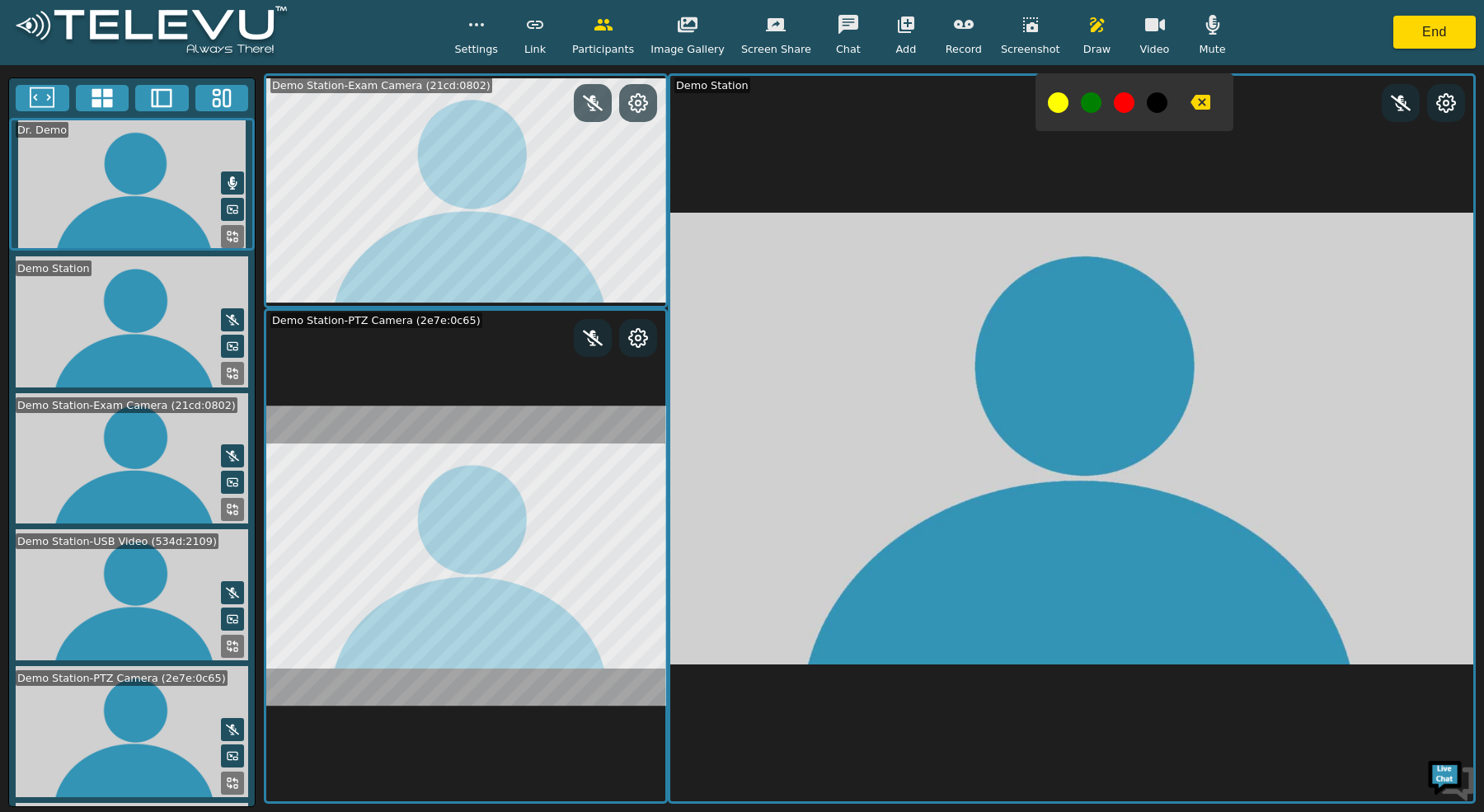
click at [233, 634] on button at bounding box center [233, 645] width 23 height 23
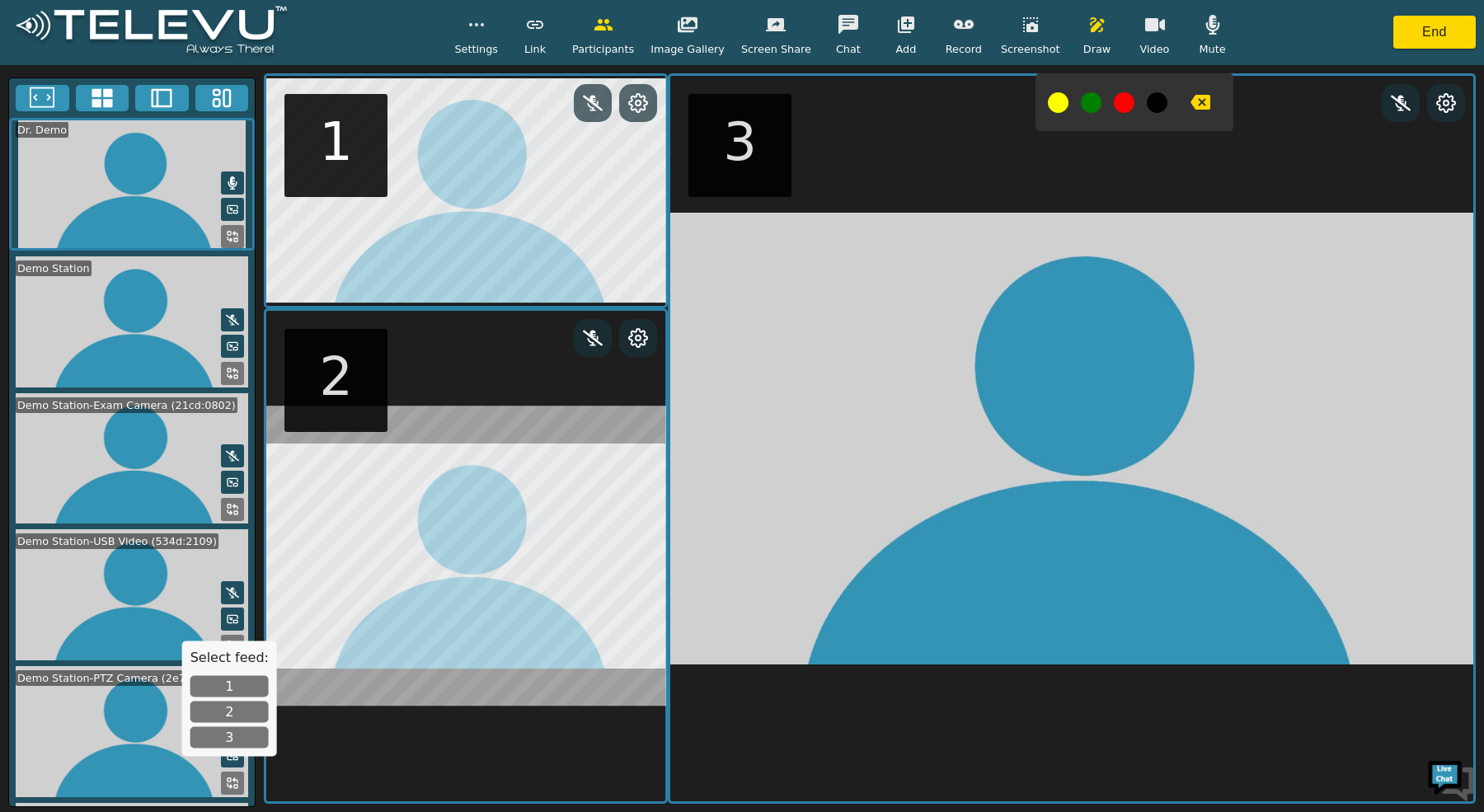
click at [241, 733] on button "3" at bounding box center [229, 737] width 78 height 22
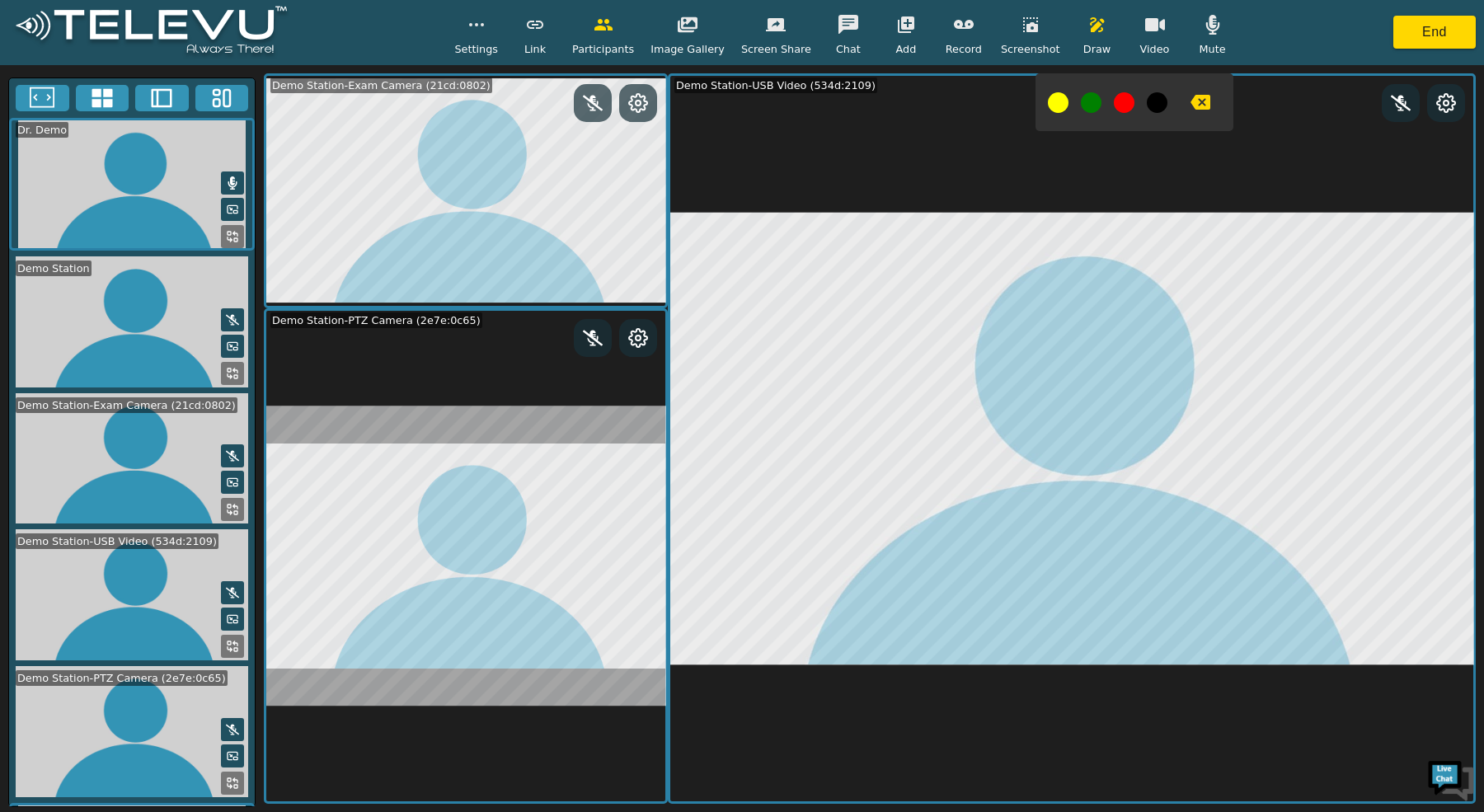
click at [1206, 33] on icon "button" at bounding box center [1212, 24] width 20 height 20
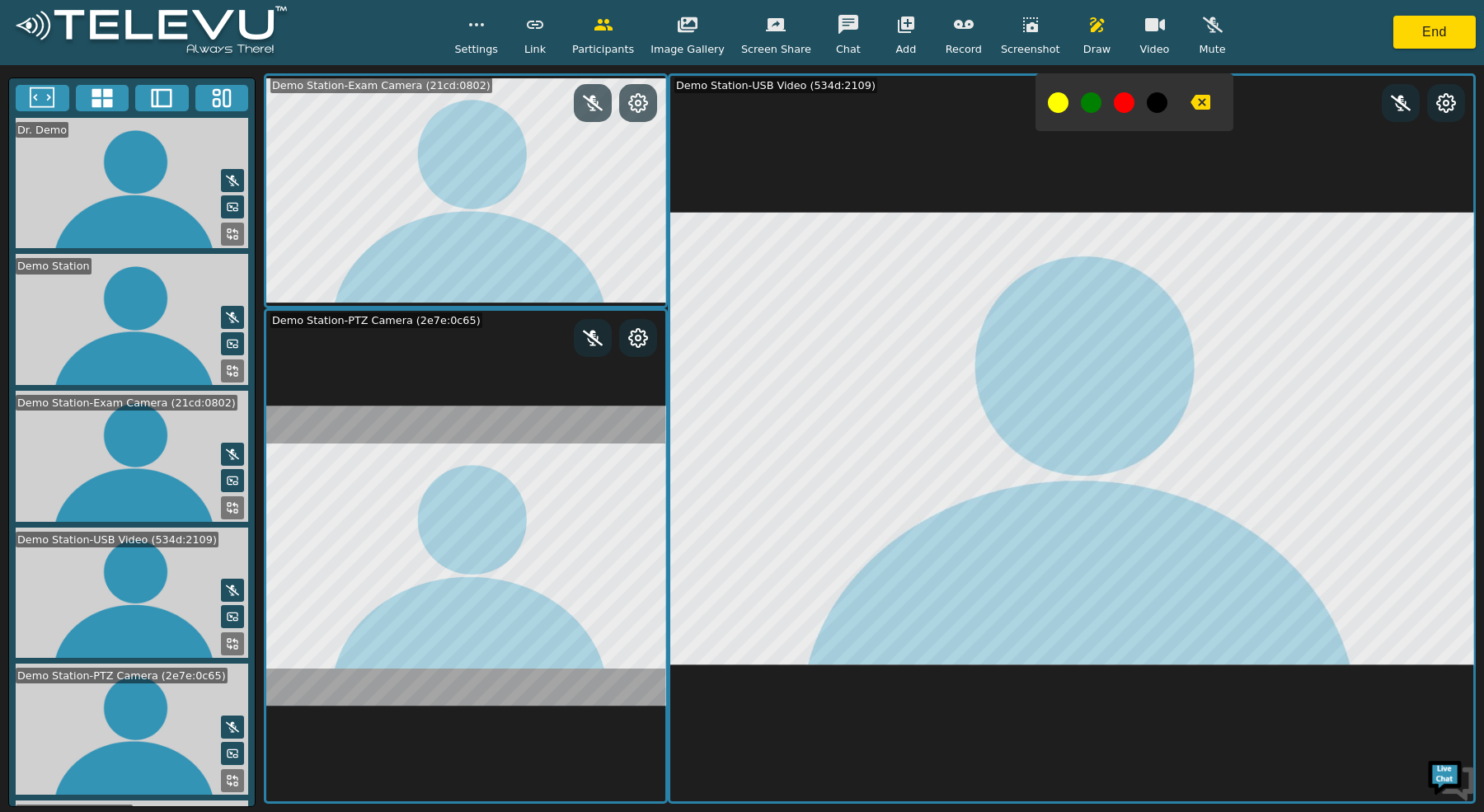
click at [1414, 66] on div "Dr. Demo Demo Station Demo Station-Exam Camera (21cd:0802) Demo Station-USB Vid…" at bounding box center [742, 438] width 1484 height 747
click at [1425, 40] on button "End" at bounding box center [1434, 32] width 82 height 33
